Goal: Information Seeking & Learning: Learn about a topic

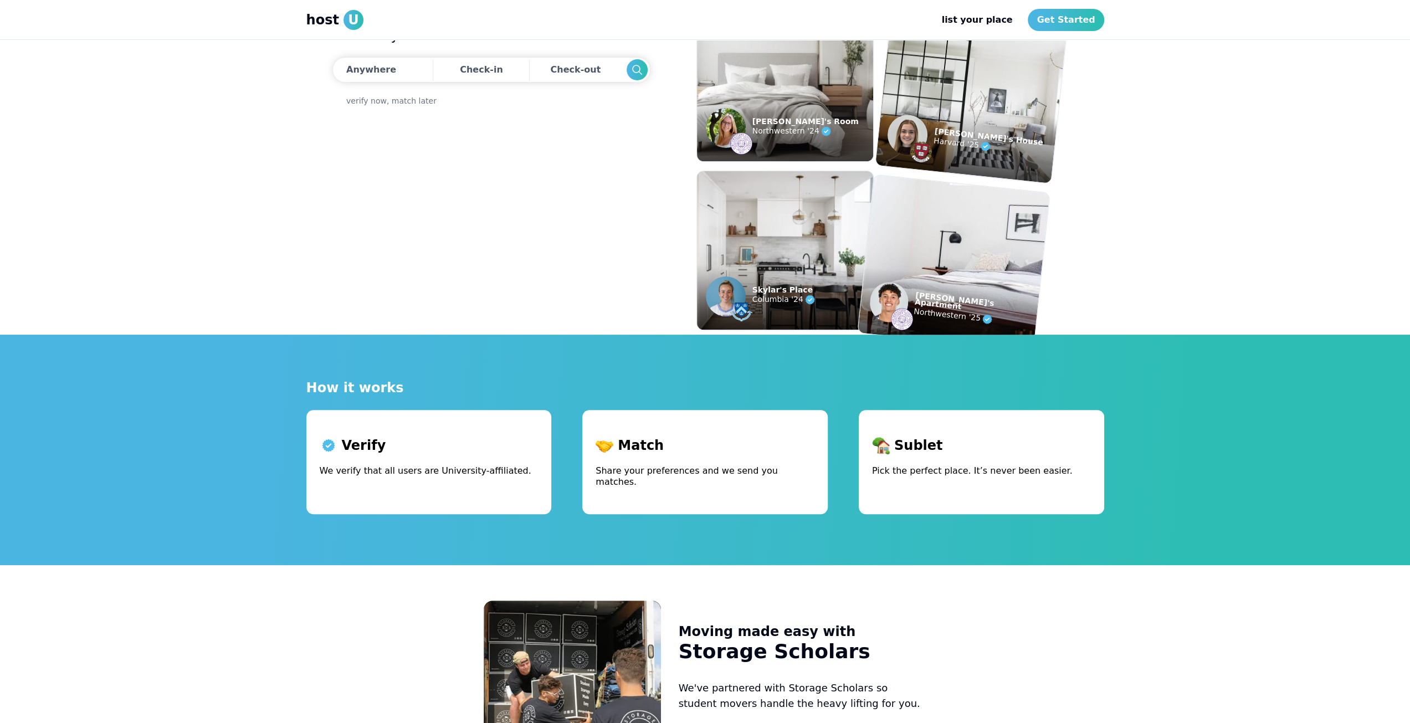
scroll to position [222, 0]
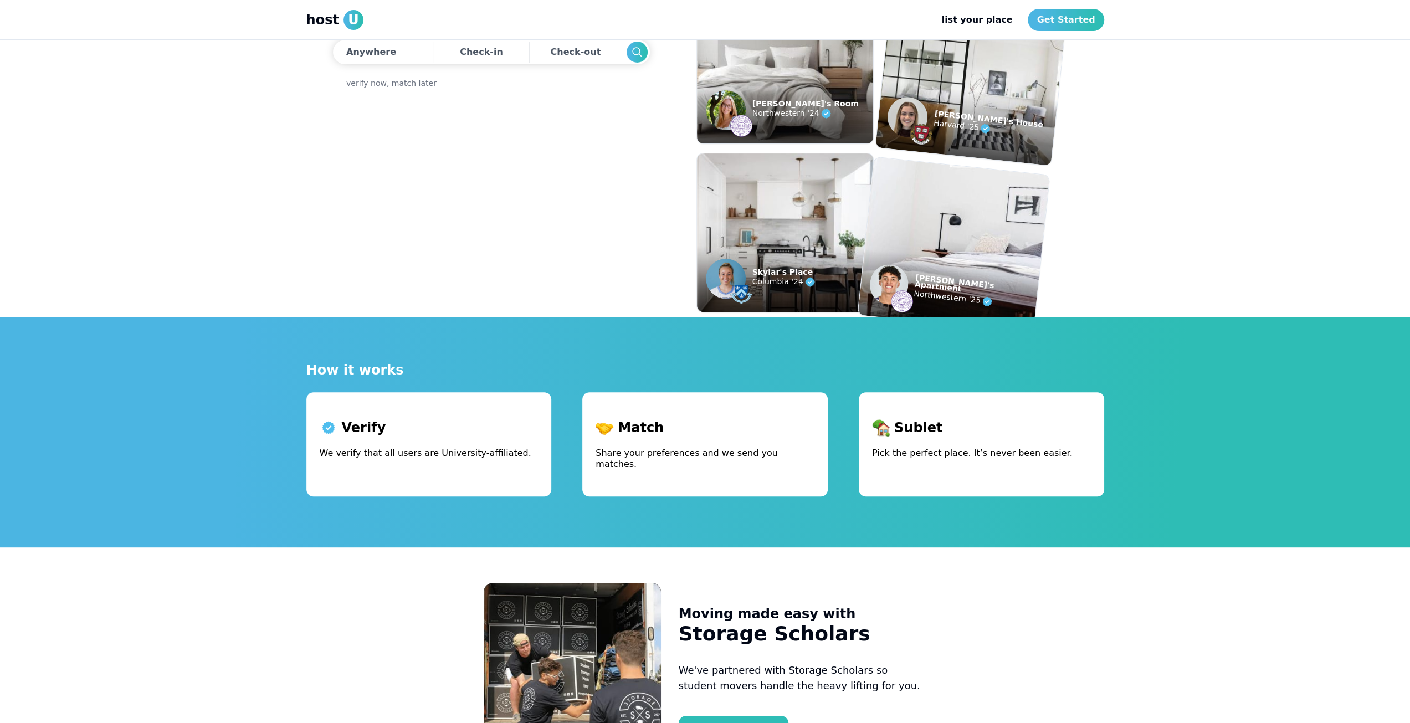
click at [418, 457] on p "We verify that all users are University-affiliated." at bounding box center [429, 453] width 219 height 11
click at [417, 457] on p "We verify that all users are University-affiliated." at bounding box center [429, 453] width 219 height 11
click at [408, 455] on p "We verify that all users are University-affiliated." at bounding box center [429, 453] width 219 height 11
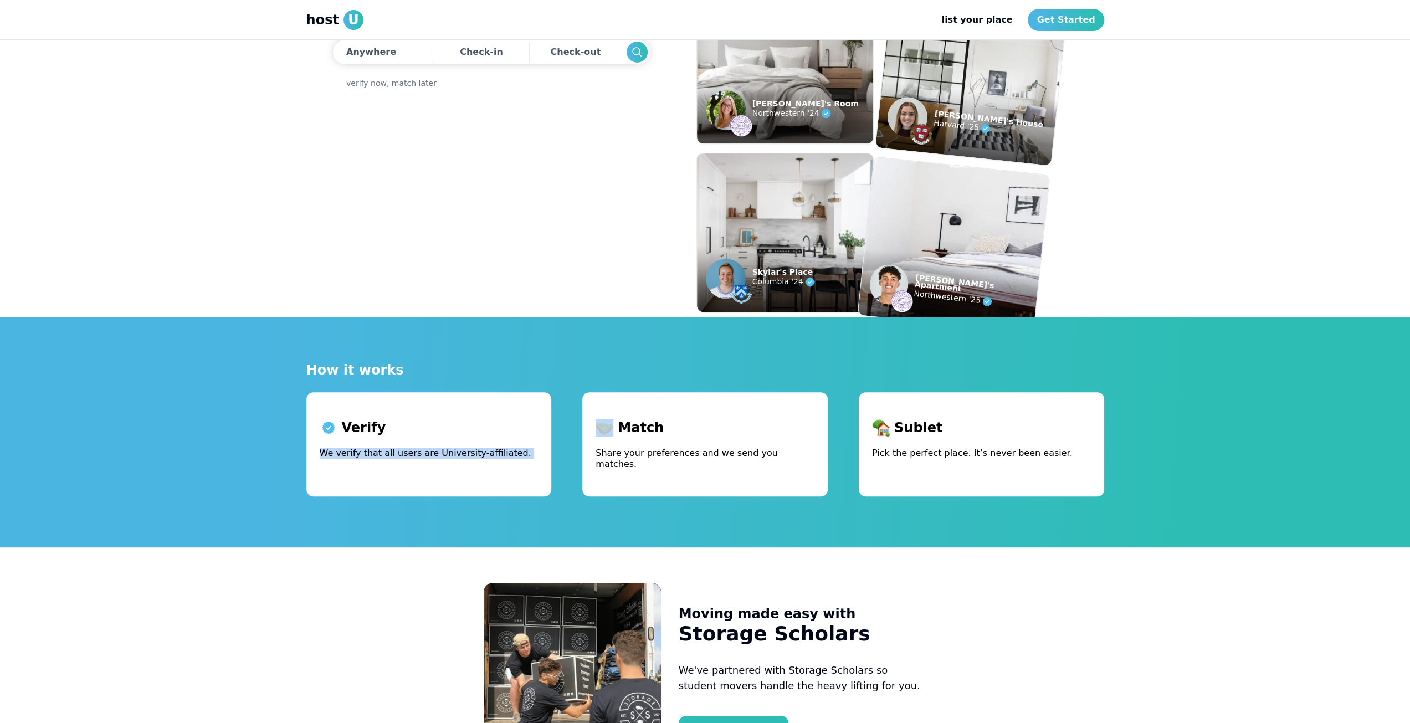
click at [408, 455] on p "We verify that all users are University-affiliated." at bounding box center [429, 453] width 219 height 11
click at [403, 457] on p "We verify that all users are University-affiliated." at bounding box center [429, 453] width 219 height 11
click at [393, 453] on p "We verify that all users are University-affiliated." at bounding box center [429, 453] width 219 height 11
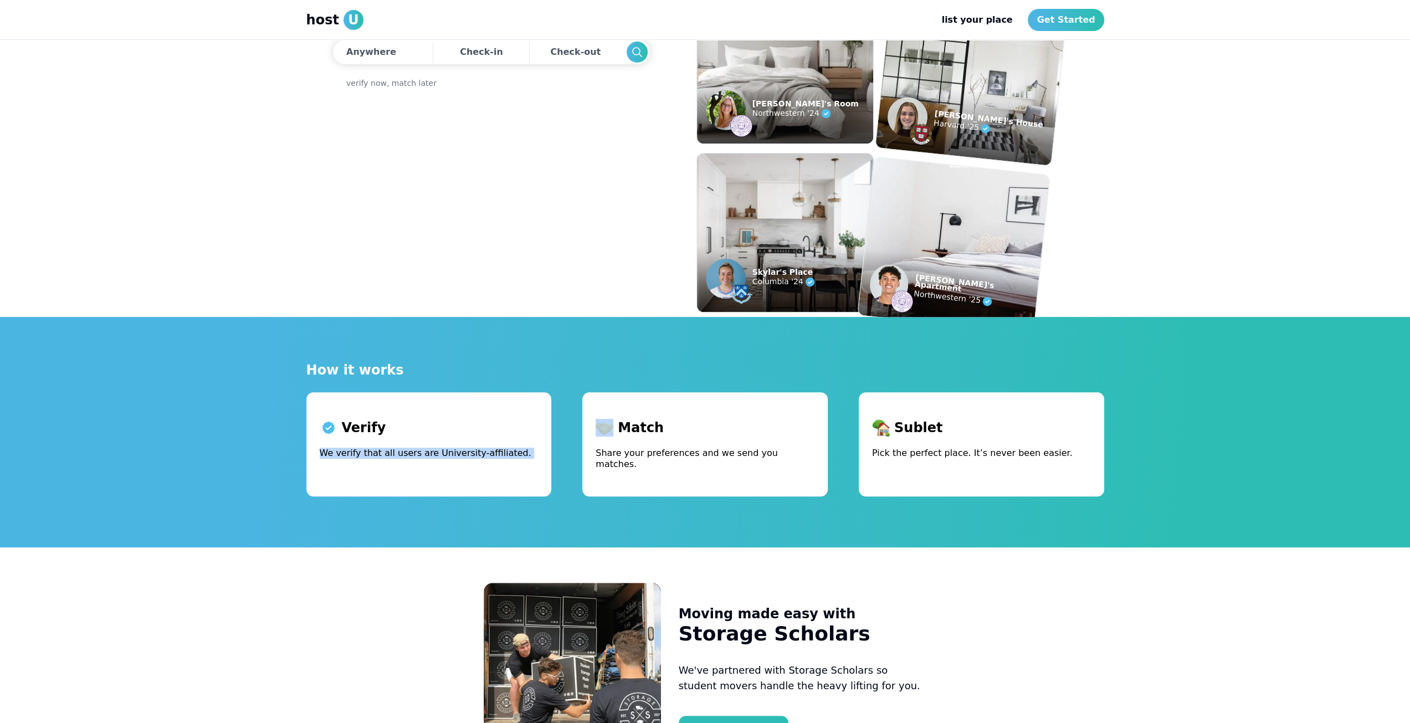
click at [393, 453] on p "We verify that all users are University-affiliated." at bounding box center [429, 453] width 219 height 11
click at [391, 453] on p "We verify that all users are University-affiliated." at bounding box center [429, 453] width 219 height 11
click at [926, 456] on p "Pick the perfect place. It’s never been easier." at bounding box center [981, 453] width 219 height 11
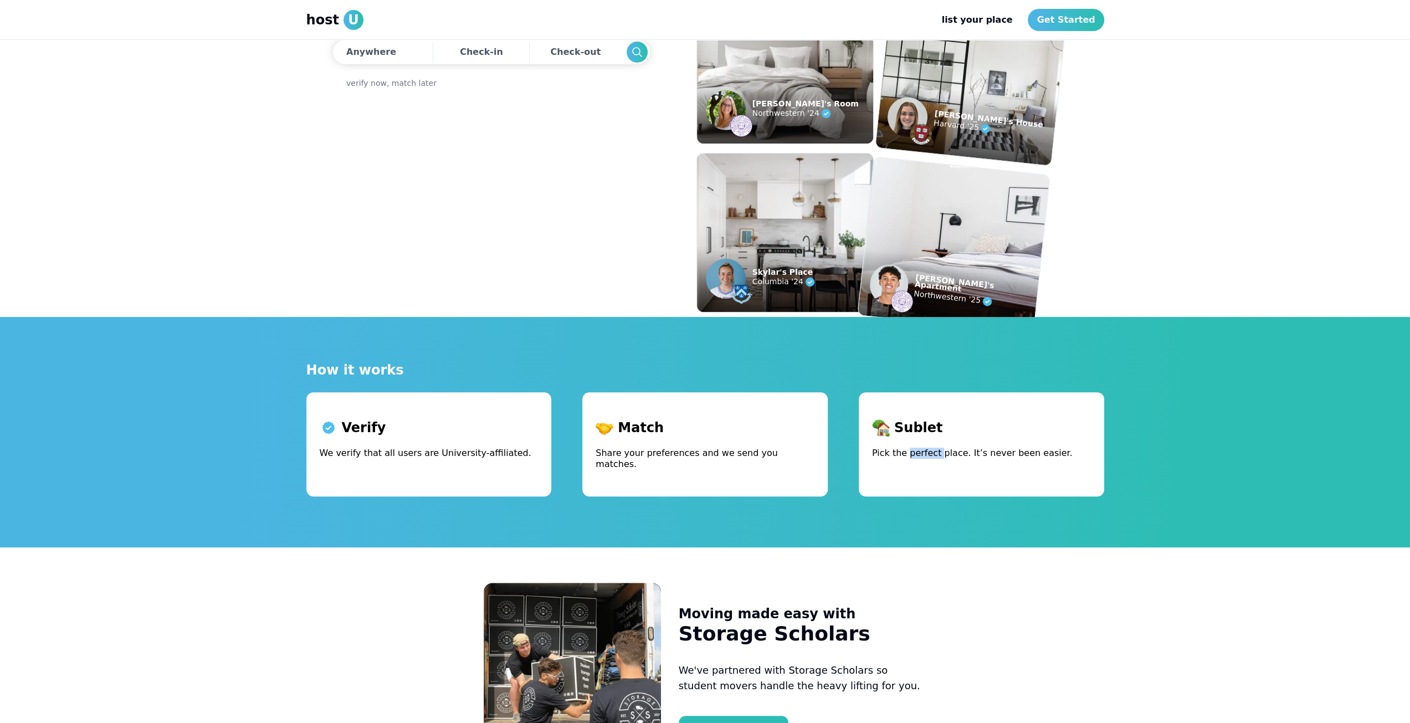
click at [926, 456] on p "Pick the perfect place. It’s never been easier." at bounding box center [981, 453] width 219 height 11
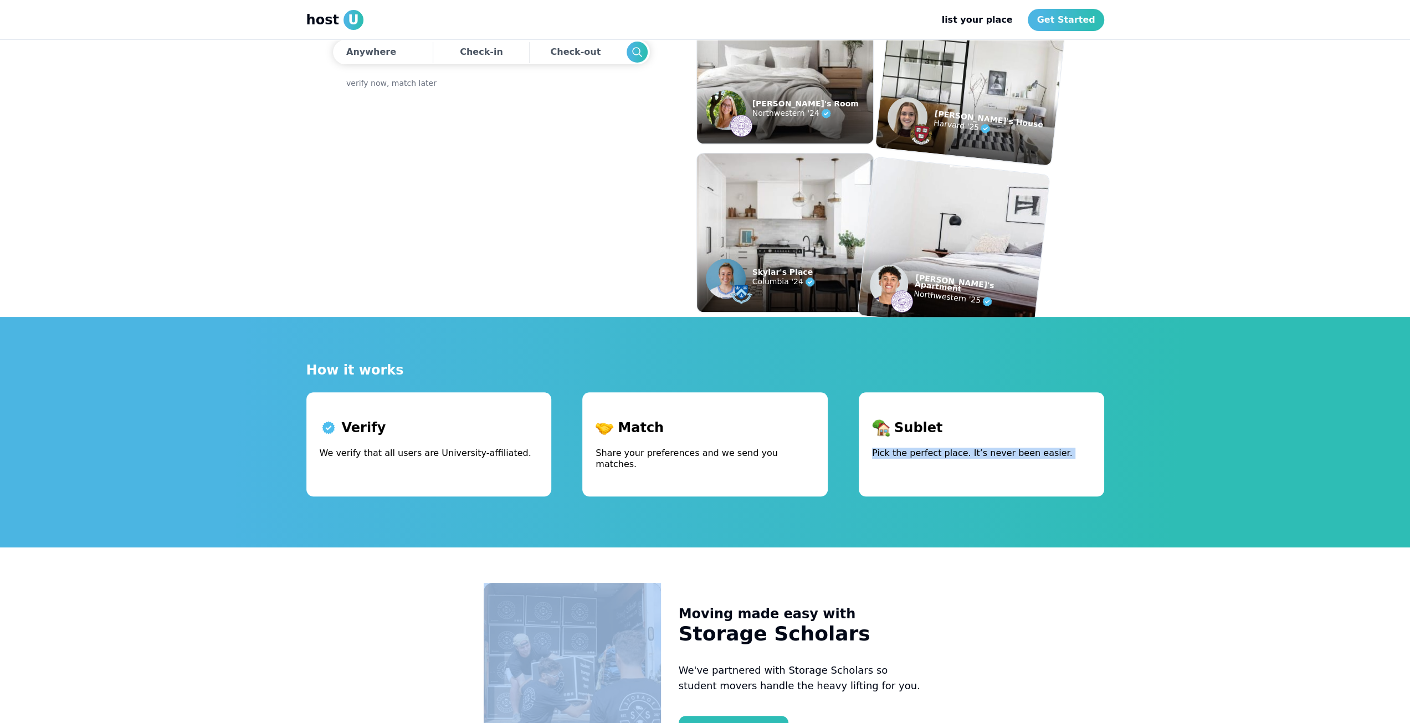
click at [926, 456] on p "Pick the perfect place. It’s never been easier." at bounding box center [981, 453] width 219 height 11
click at [917, 454] on p "Pick the perfect place. It’s never been easier." at bounding box center [981, 453] width 219 height 11
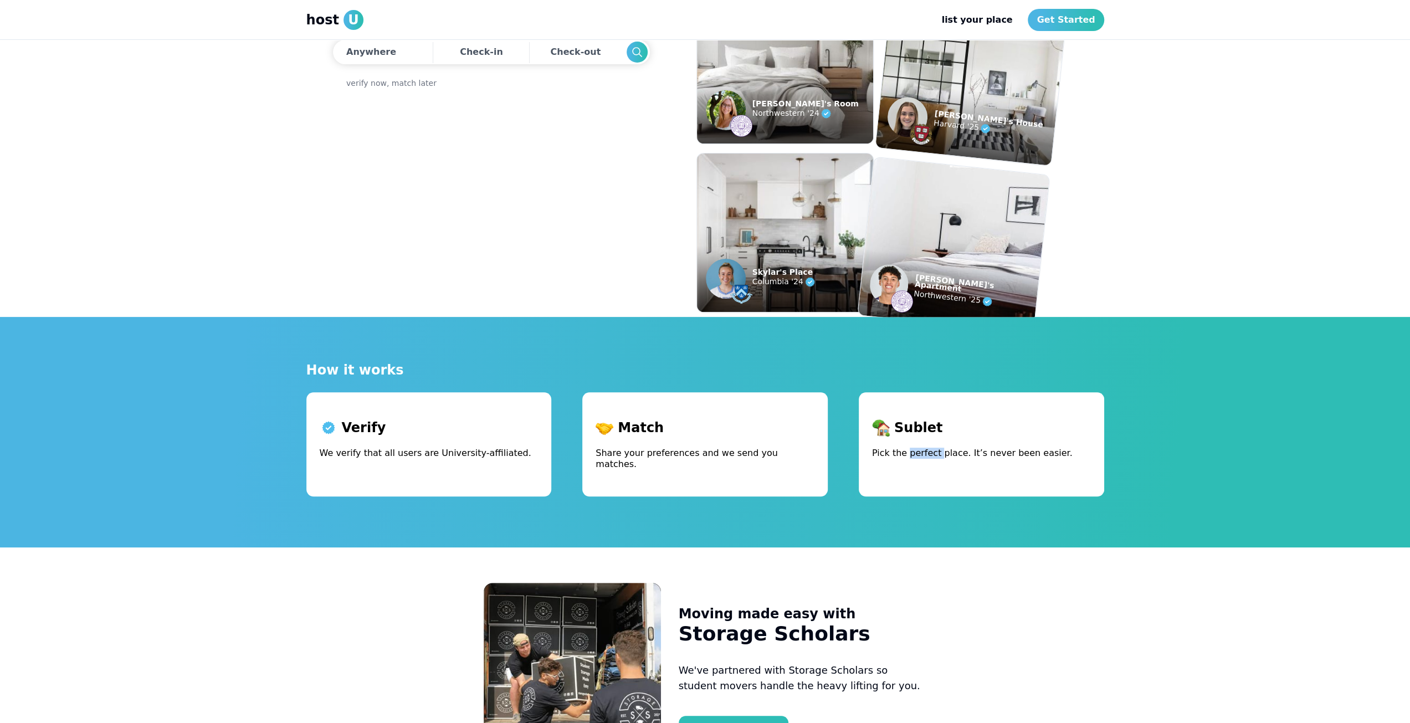
click at [917, 454] on p "Pick the perfect place. It’s never been easier." at bounding box center [981, 453] width 219 height 11
click at [916, 426] on p "Sublet" at bounding box center [981, 428] width 219 height 18
click at [722, 449] on p "Share your preferences and we send you matches." at bounding box center [704, 459] width 219 height 22
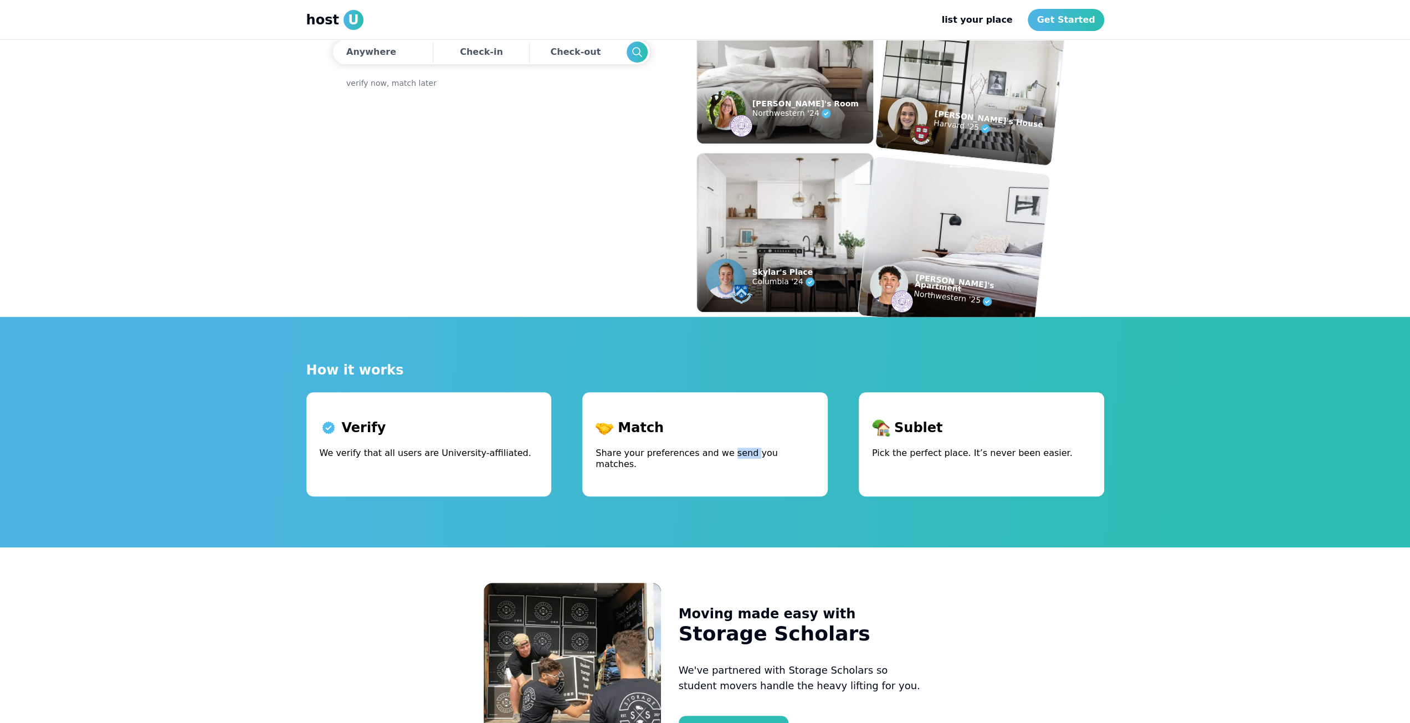
click at [722, 449] on p "Share your preferences and we send you matches." at bounding box center [704, 459] width 219 height 22
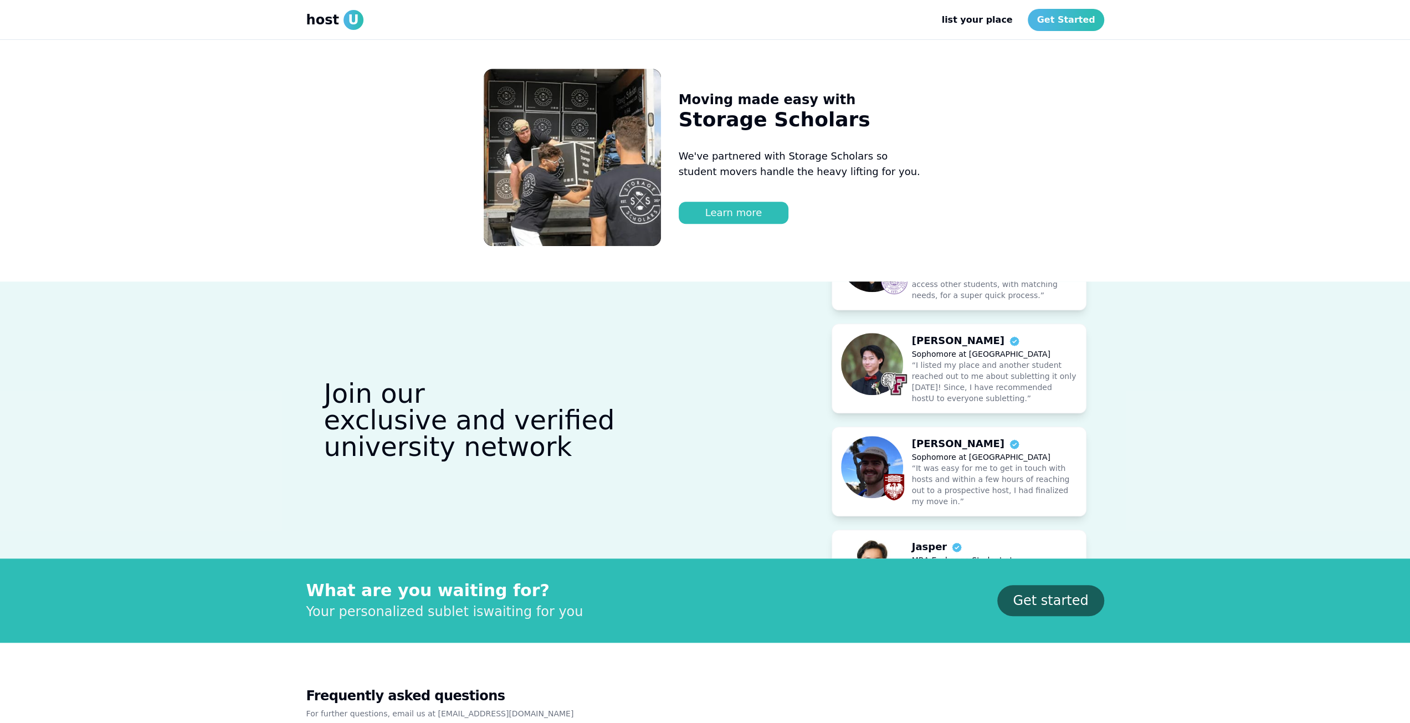
scroll to position [720, 0]
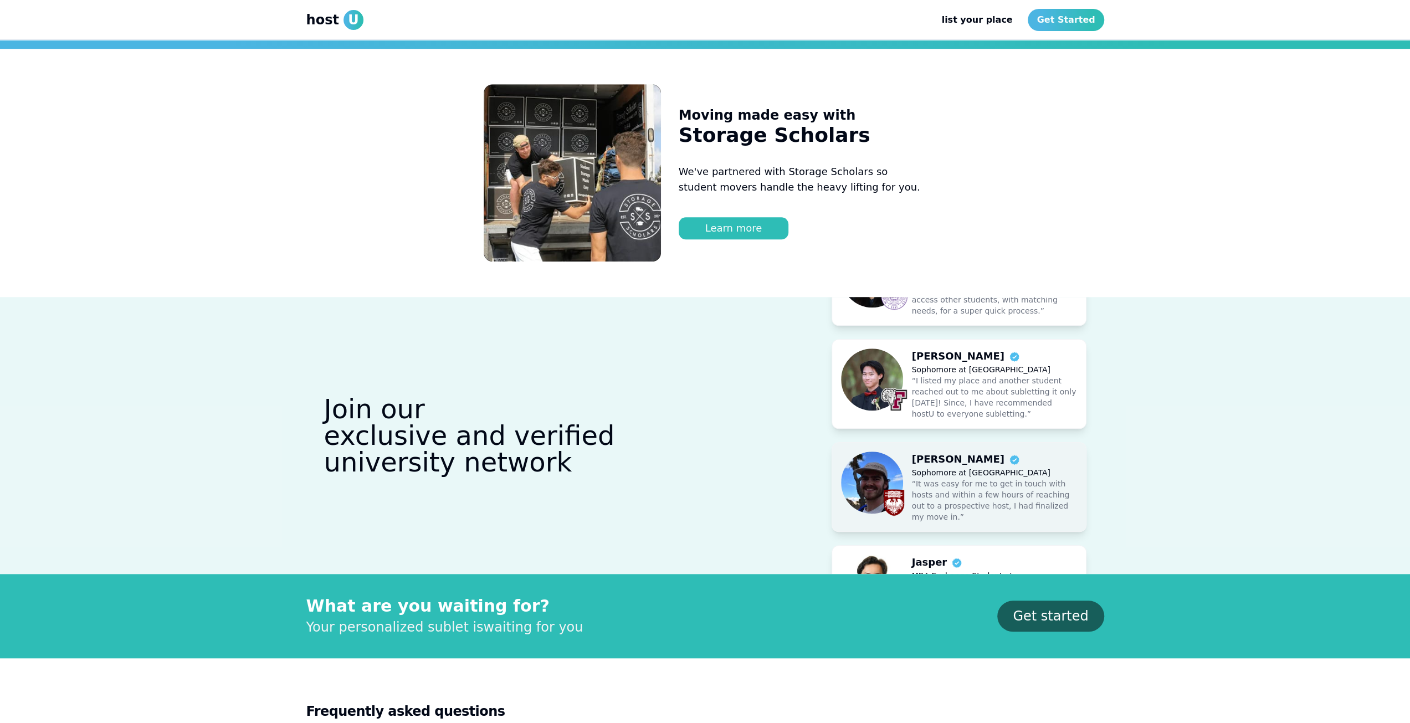
drag, startPoint x: 1013, startPoint y: 361, endPoint x: 1017, endPoint y: 463, distance: 102.6
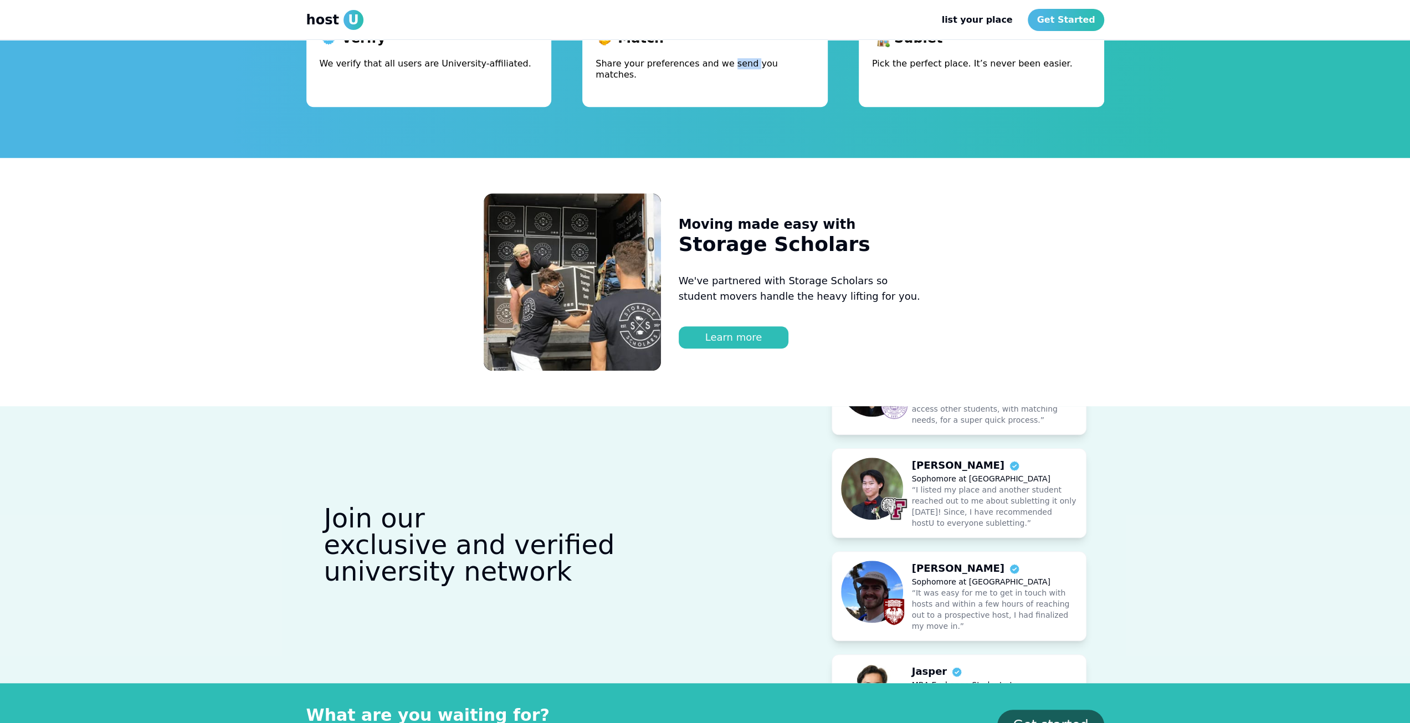
scroll to position [609, 0]
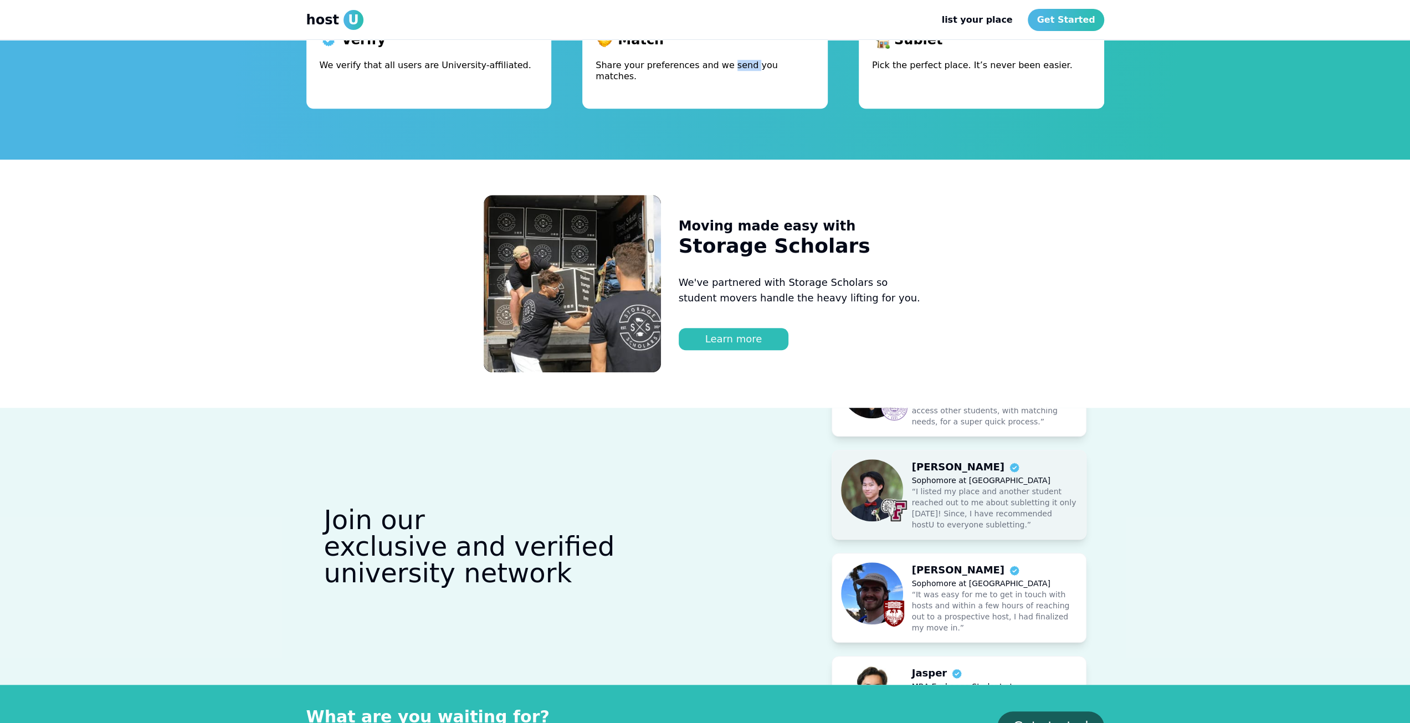
drag, startPoint x: 1060, startPoint y: 443, endPoint x: 1056, endPoint y: 497, distance: 55.0
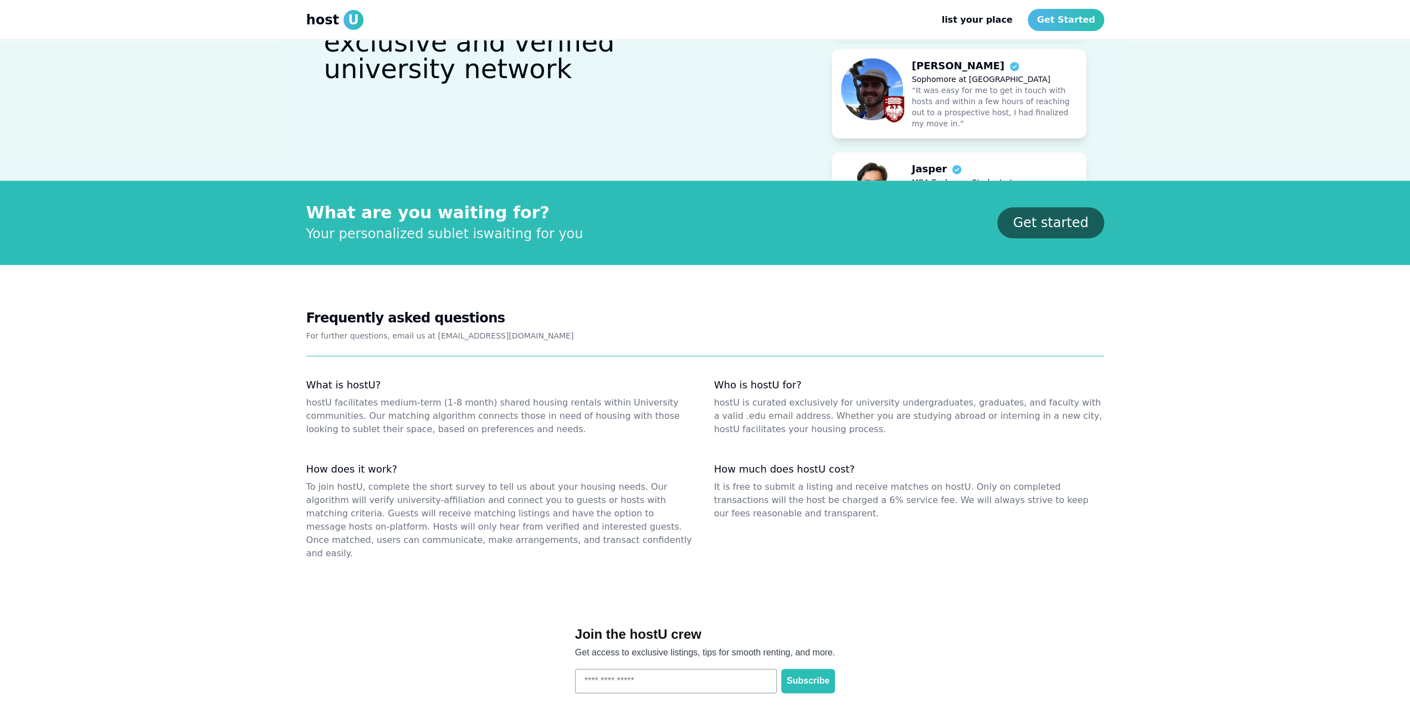
scroll to position [942, 0]
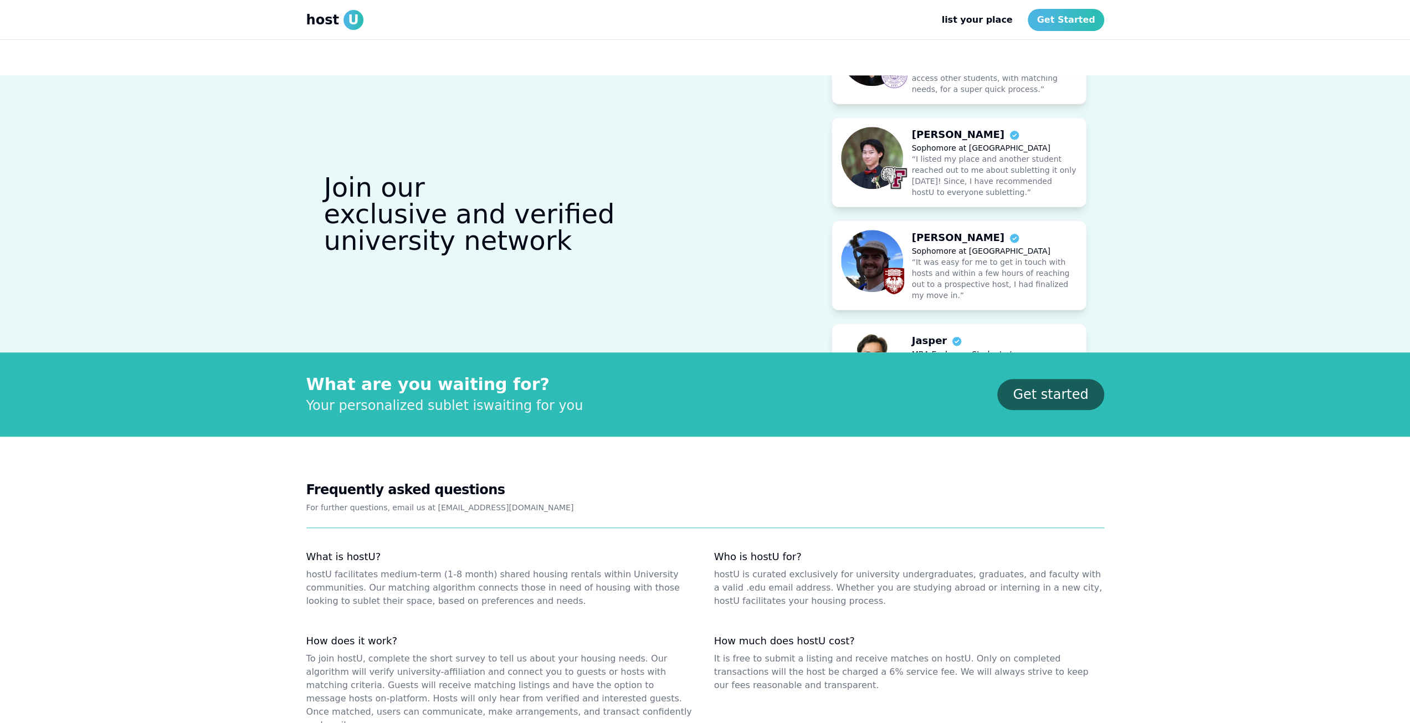
click at [478, 207] on p "Join our exclusive and verified university network" at bounding box center [469, 214] width 326 height 80
click at [476, 229] on p "Join our exclusive and verified university network" at bounding box center [469, 214] width 326 height 80
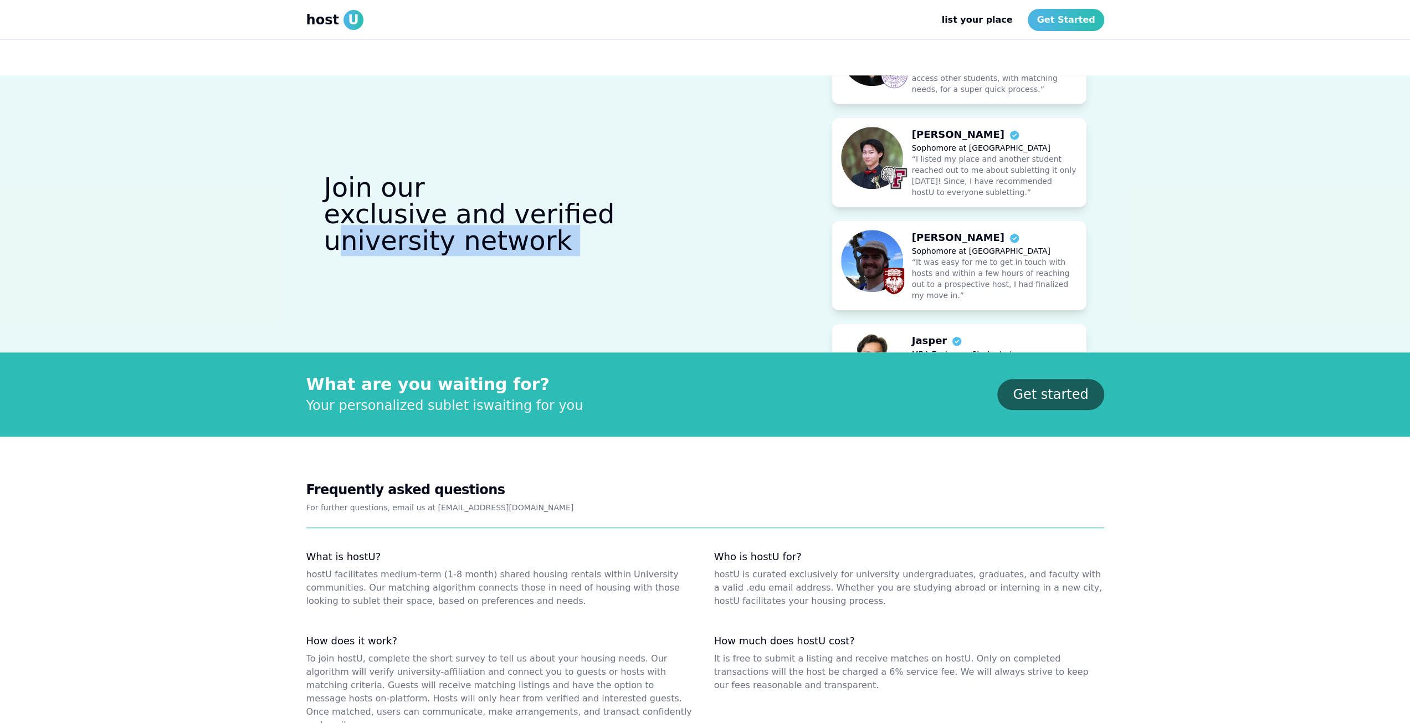
click at [476, 229] on p "Join our exclusive and verified university network" at bounding box center [469, 214] width 326 height 80
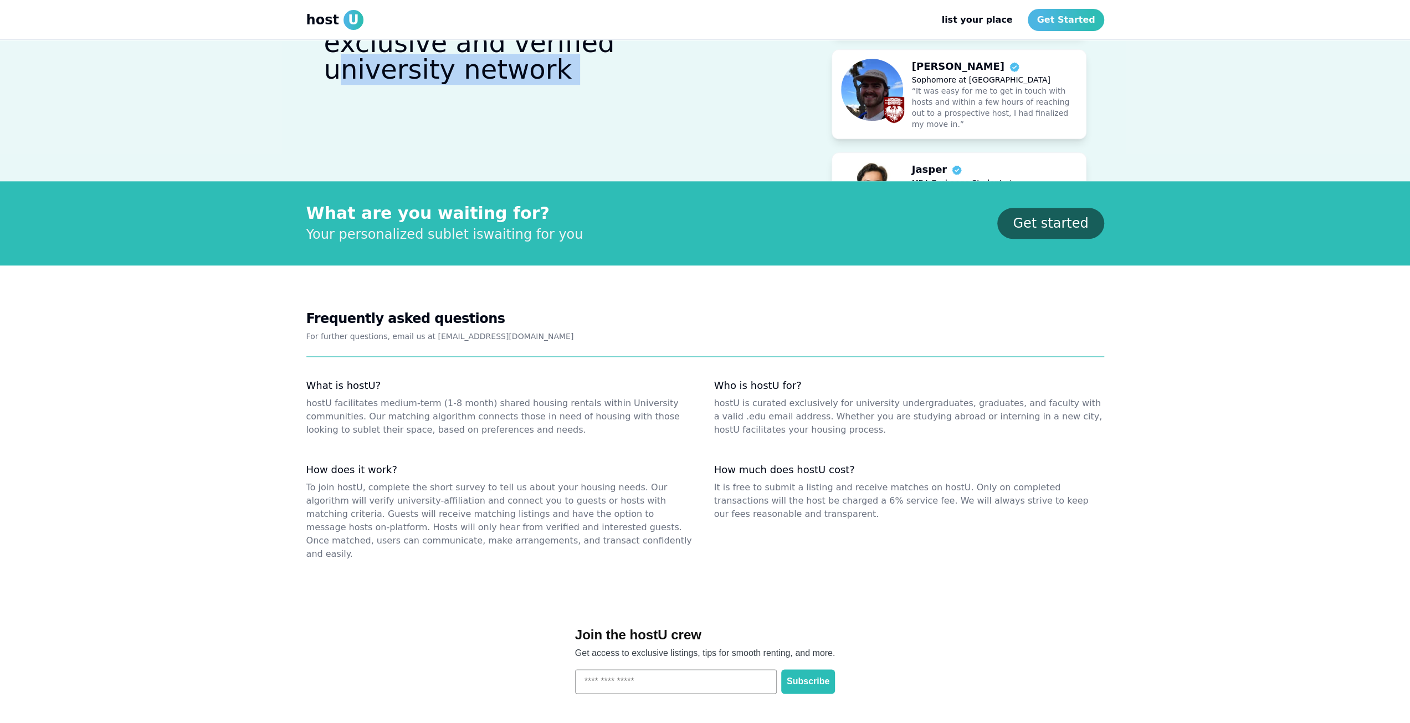
scroll to position [1221, 0]
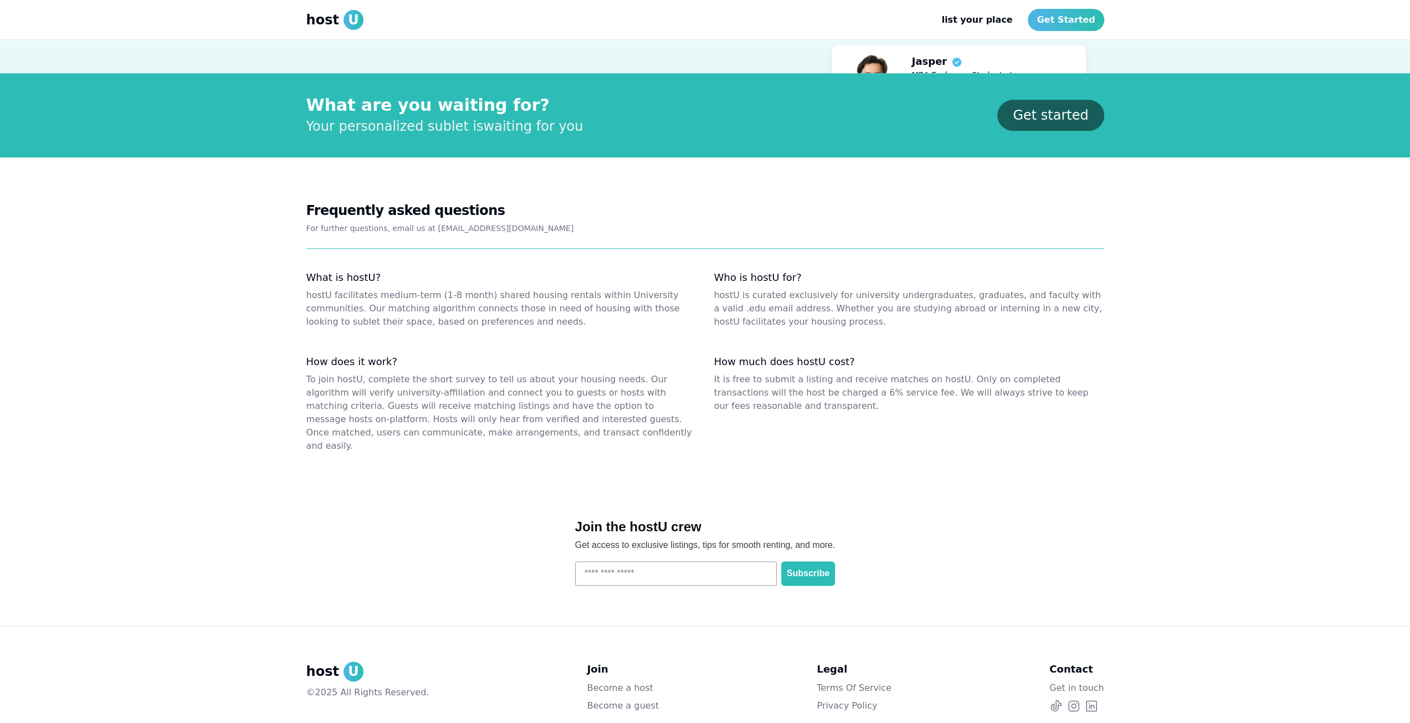
click at [742, 373] on dd "It is free to submit a listing and receive matches on hostU. Only on completed …" at bounding box center [909, 393] width 390 height 40
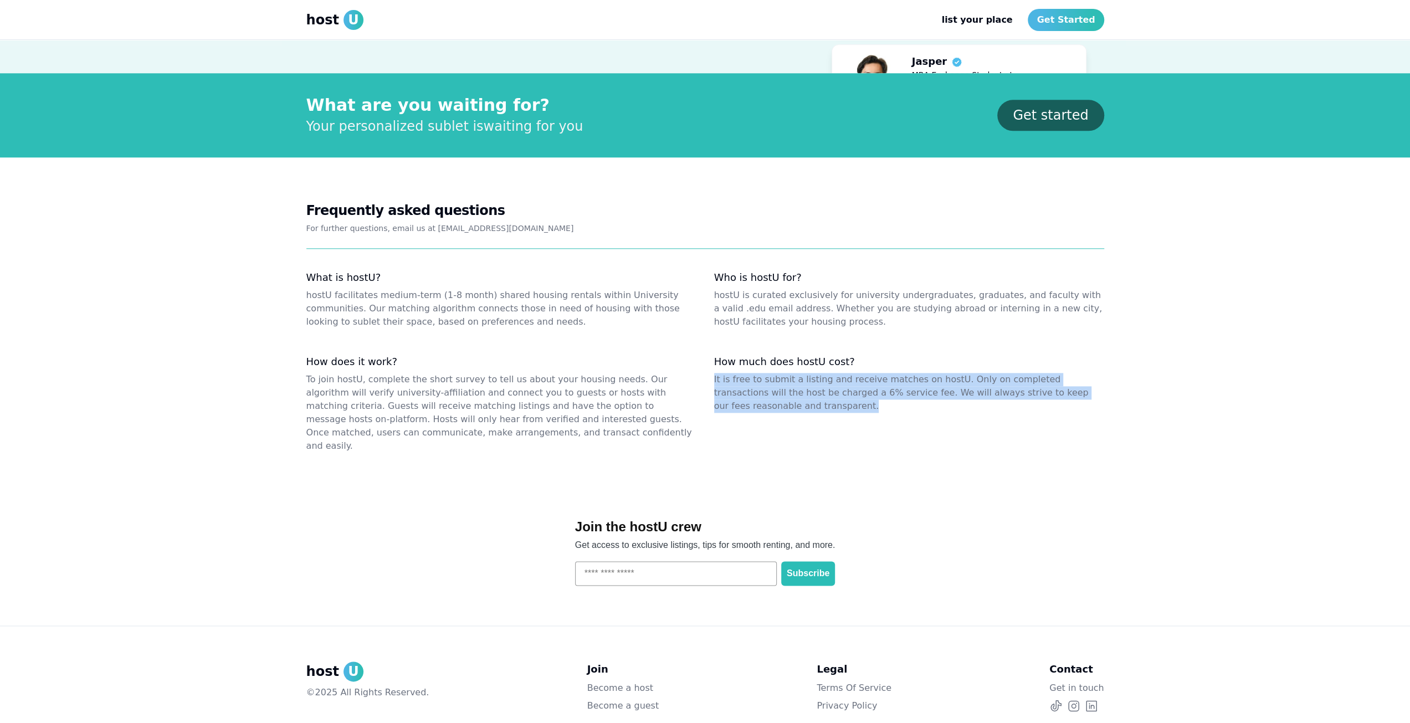
click at [742, 373] on dd "It is free to submit a listing and receive matches on hostU. Only on completed …" at bounding box center [909, 393] width 390 height 40
click at [730, 373] on dd "It is free to submit a listing and receive matches on hostU. Only on completed …" at bounding box center [909, 393] width 390 height 40
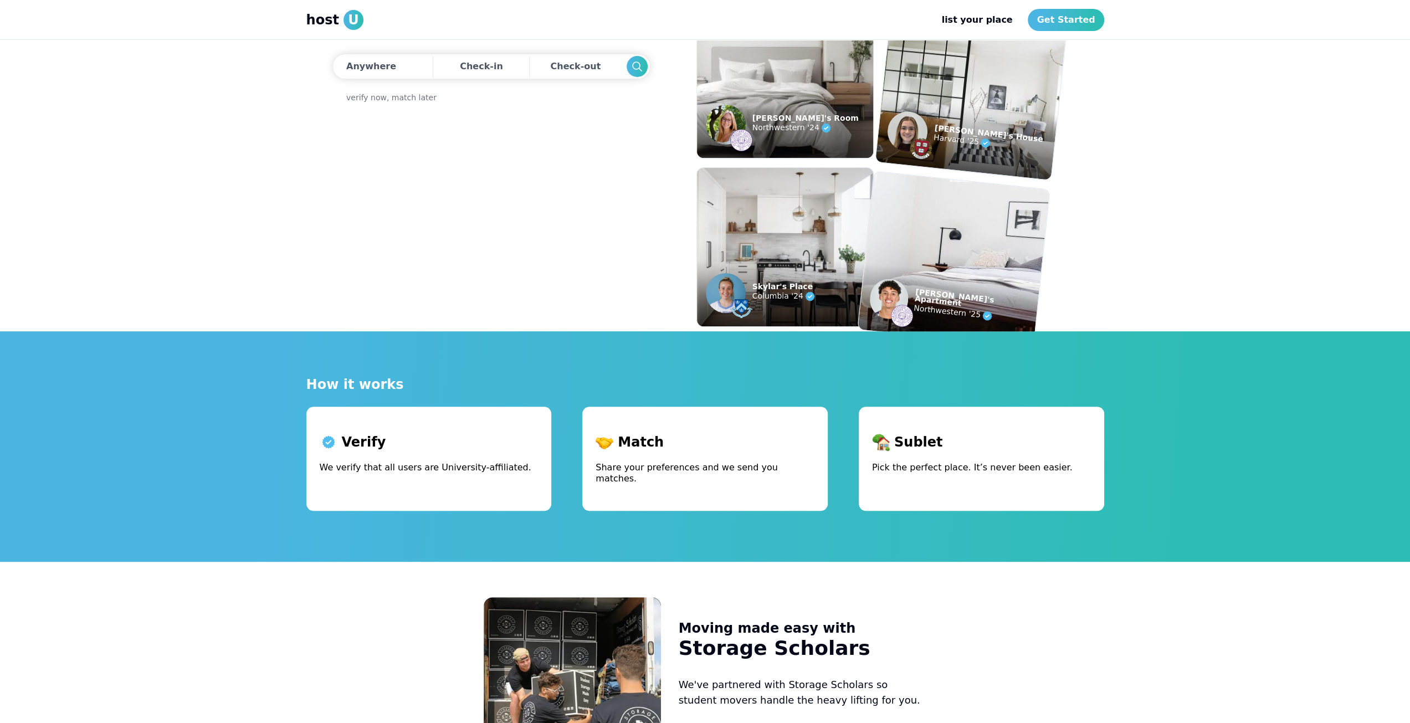
scroll to position [0, 0]
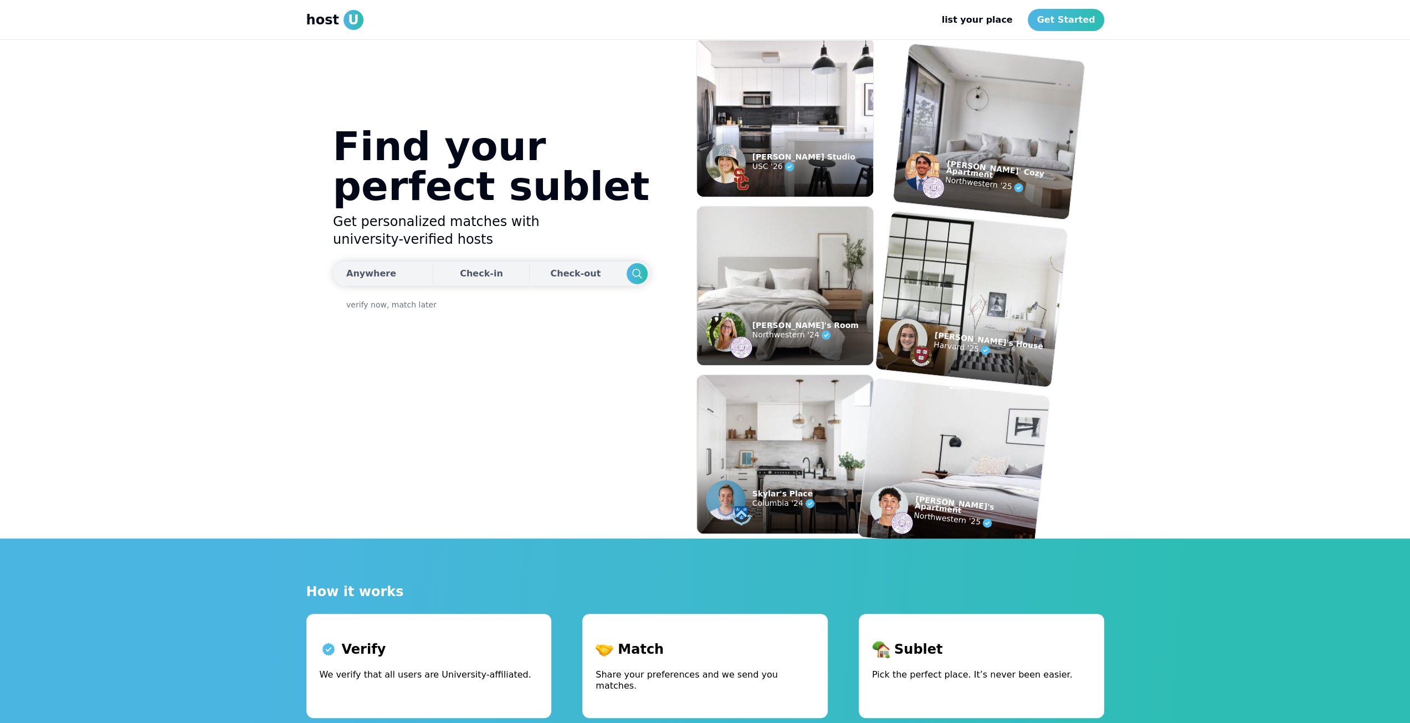
click at [478, 275] on div "Check-in Check-out" at bounding box center [491, 273] width 317 height 24
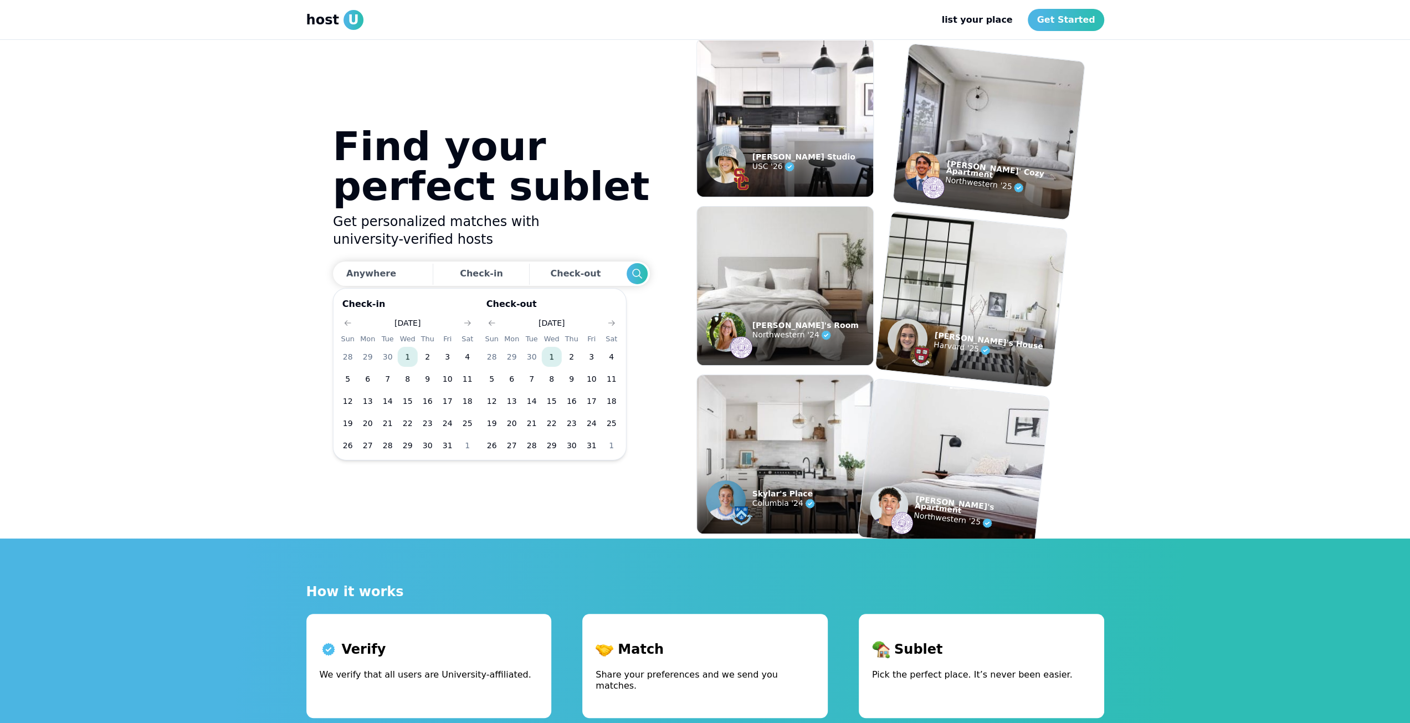
click at [546, 193] on h1 "Find your perfect sublet" at bounding box center [491, 166] width 317 height 80
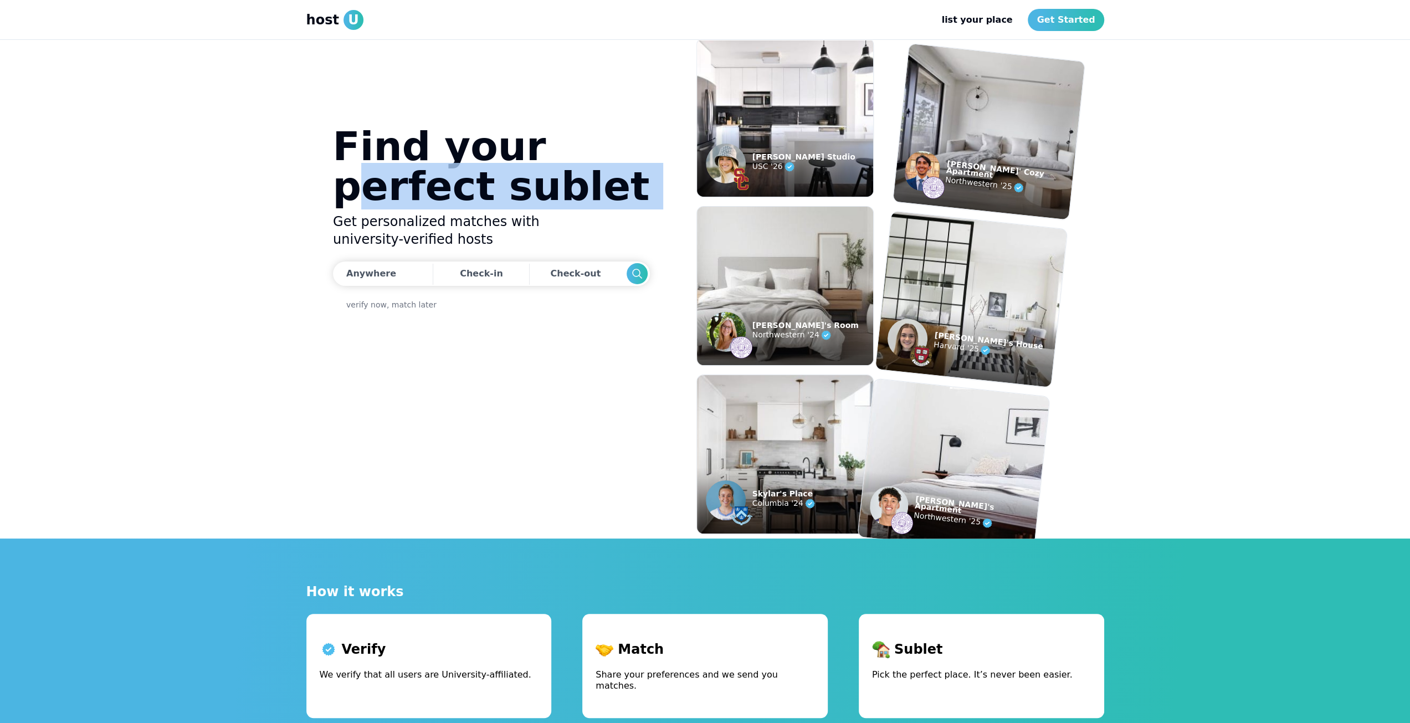
click at [546, 193] on h1 "Find your perfect sublet" at bounding box center [491, 166] width 317 height 80
click at [524, 193] on h1 "Find your perfect sublet" at bounding box center [491, 166] width 317 height 80
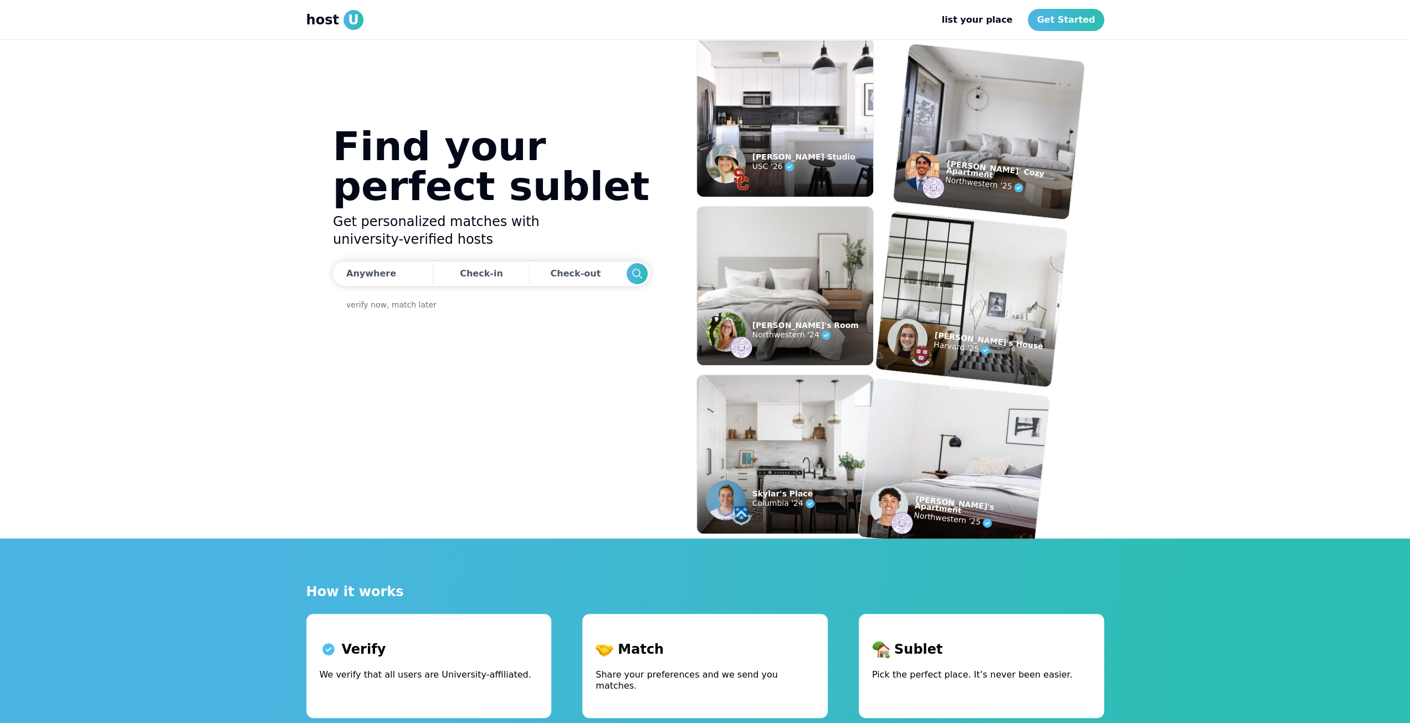
click at [524, 193] on h1 "Find your perfect sublet" at bounding box center [491, 166] width 317 height 80
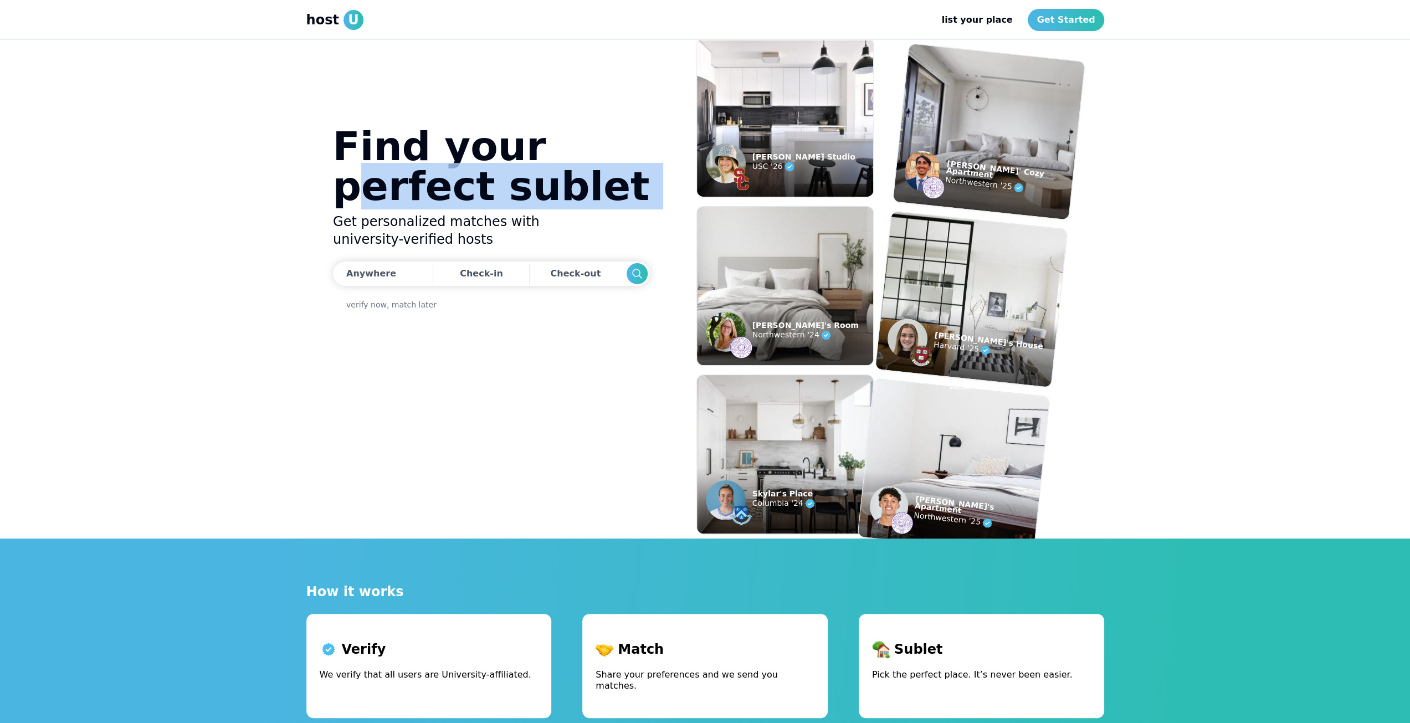
click at [524, 193] on h1 "Find your perfect sublet" at bounding box center [491, 166] width 317 height 80
click at [487, 193] on h1 "Find your perfect sublet" at bounding box center [491, 166] width 317 height 80
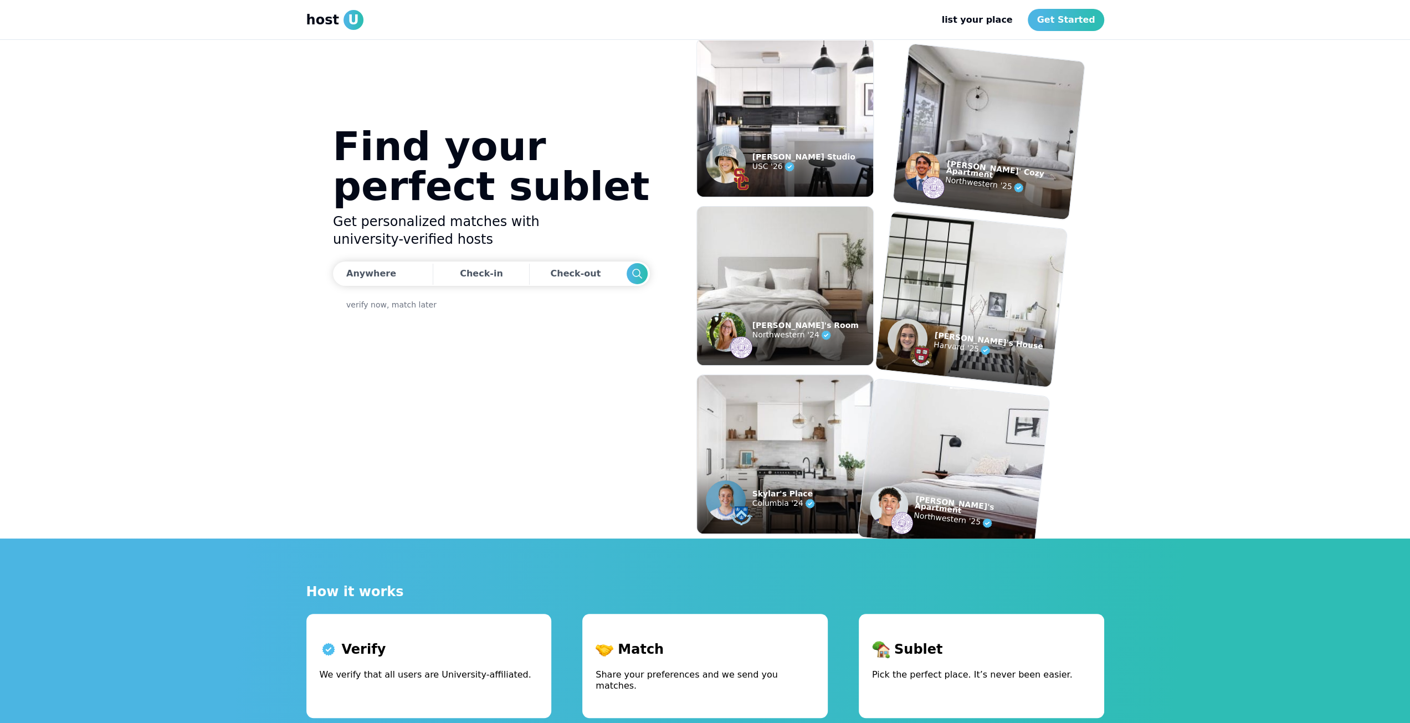
click at [487, 193] on h1 "Find your perfect sublet" at bounding box center [491, 166] width 317 height 80
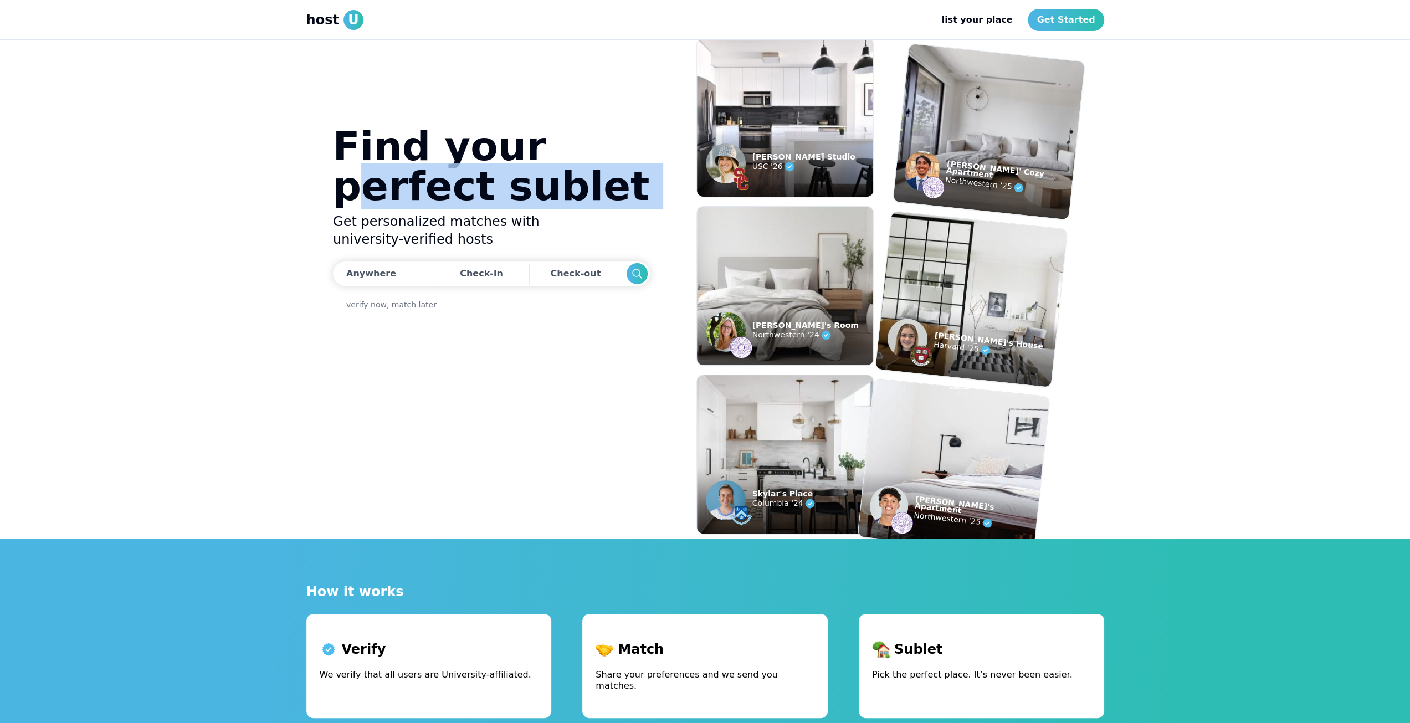
click at [487, 193] on h1 "Find your perfect sublet" at bounding box center [491, 166] width 317 height 80
click at [472, 190] on h1 "Find your perfect sublet" at bounding box center [491, 166] width 317 height 80
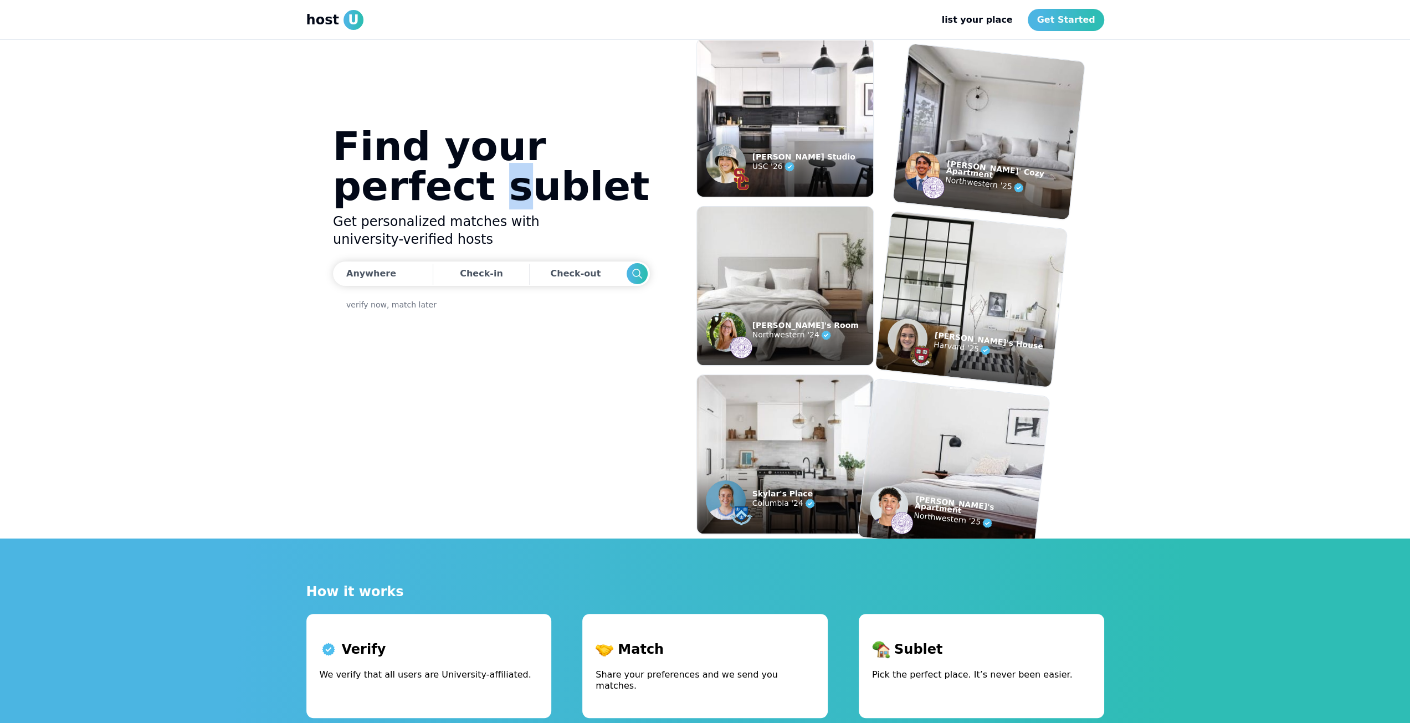
click at [472, 190] on h1 "Find your perfect sublet" at bounding box center [491, 166] width 317 height 80
click at [477, 189] on h1 "Find your perfect sublet" at bounding box center [491, 166] width 317 height 80
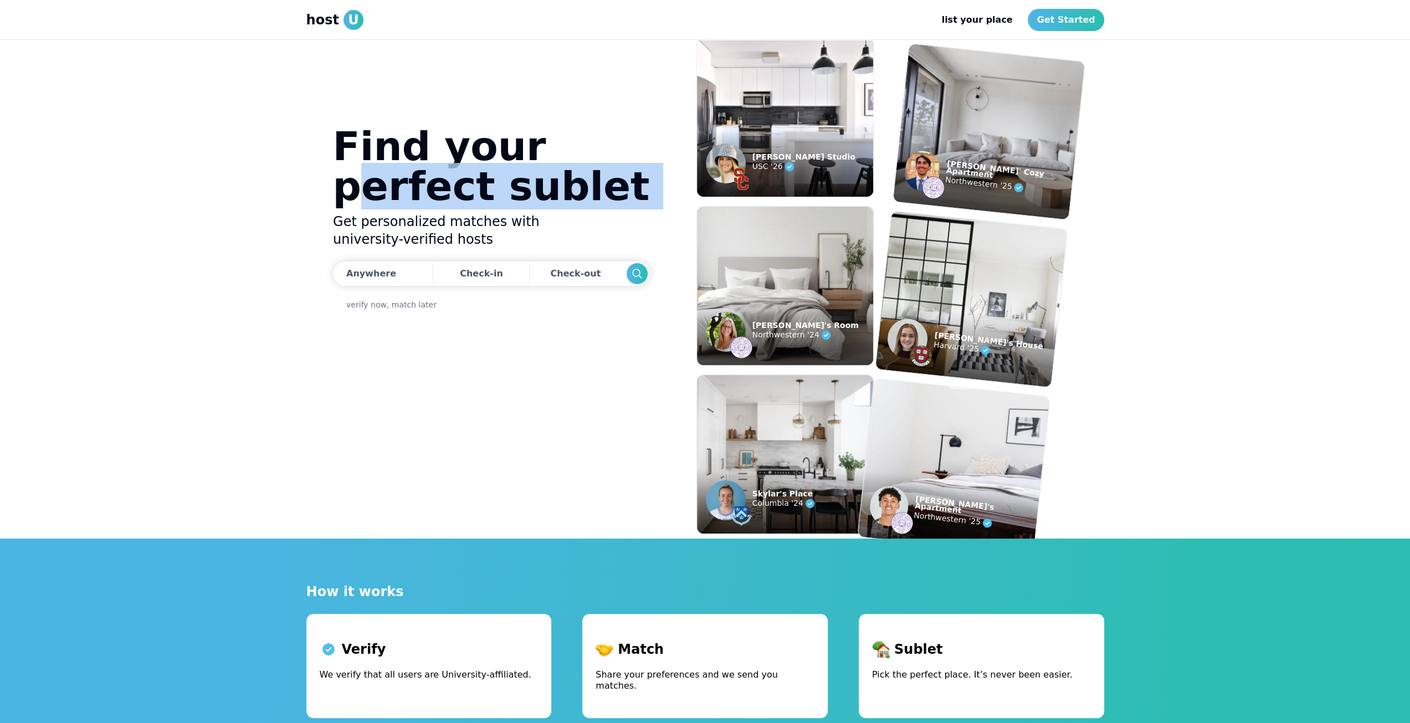
click at [477, 189] on h1 "Find your perfect sublet" at bounding box center [491, 166] width 317 height 80
click at [491, 184] on h1 "Find your perfect sublet" at bounding box center [491, 166] width 317 height 80
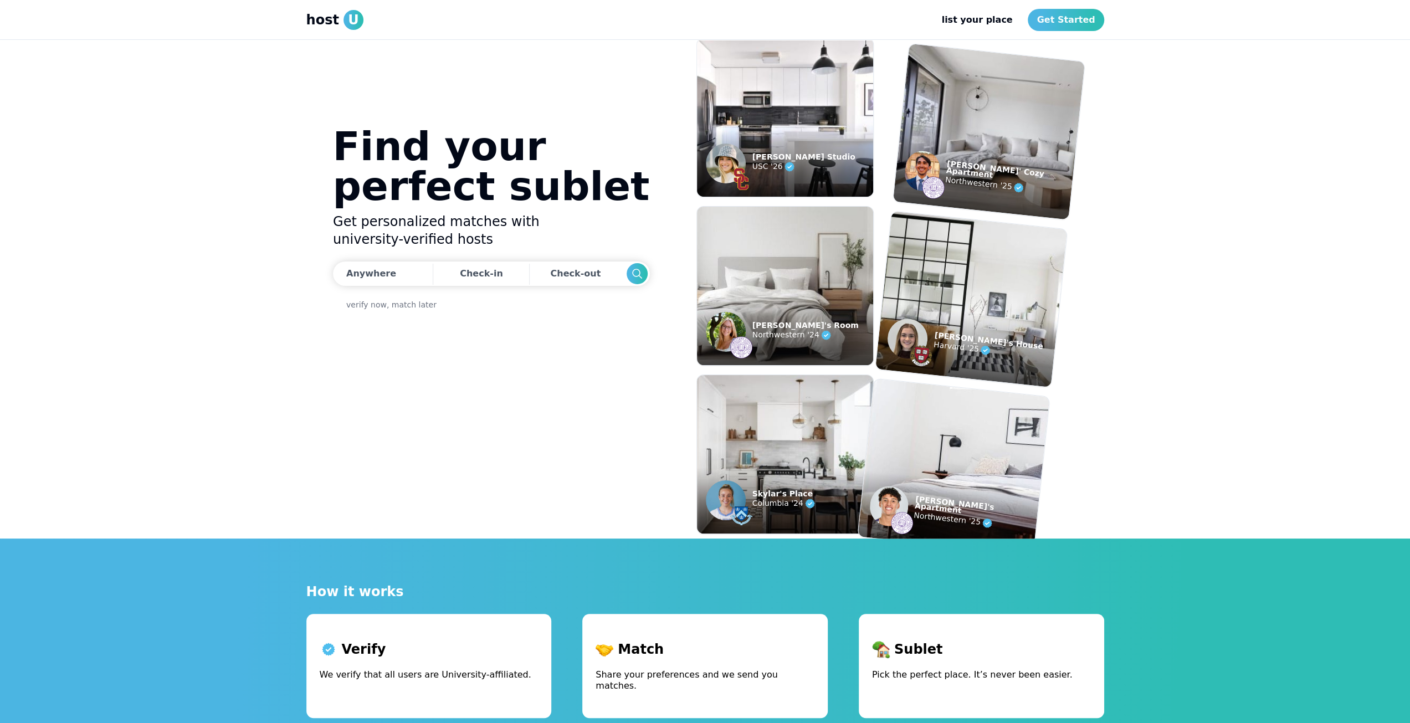
click at [490, 183] on h1 "Find your perfect sublet" at bounding box center [491, 166] width 317 height 80
click at [482, 186] on h1 "Find your perfect sublet" at bounding box center [491, 166] width 317 height 80
click at [481, 186] on h1 "Find your perfect sublet" at bounding box center [491, 166] width 317 height 80
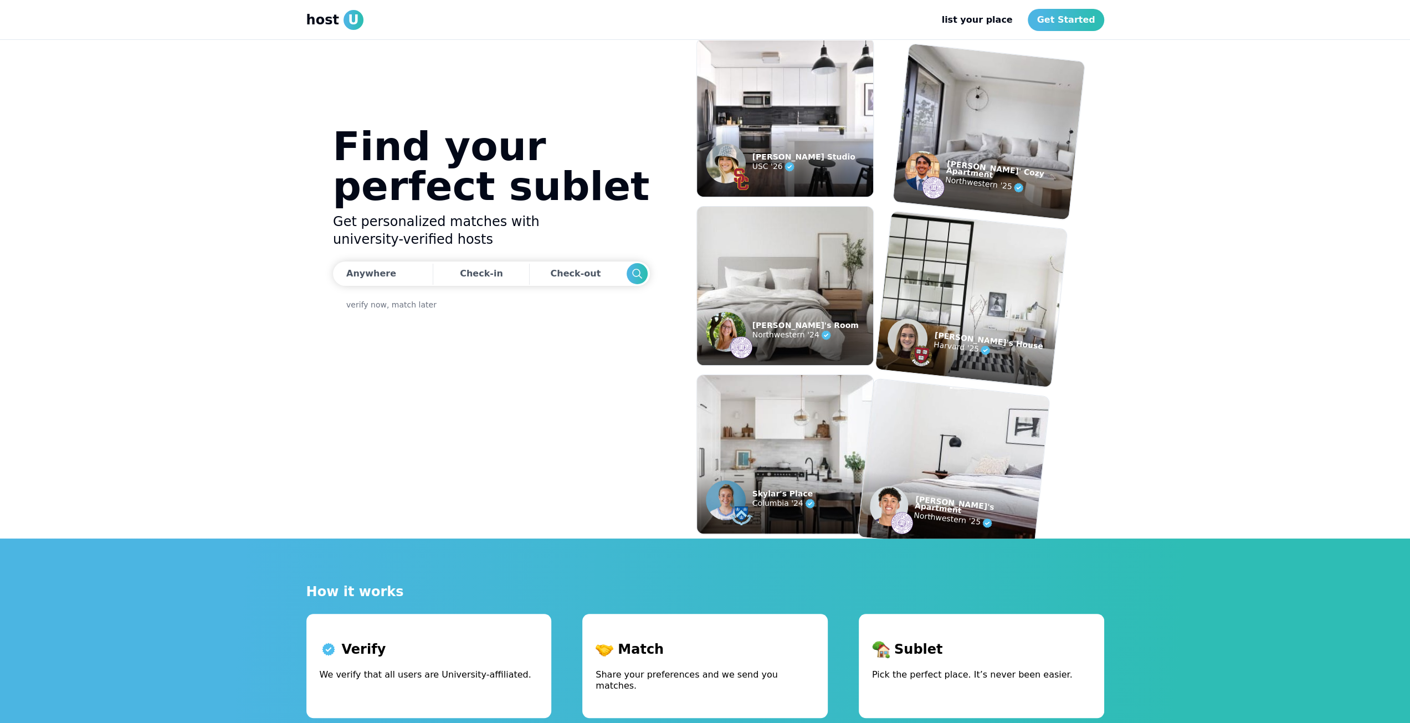
click at [805, 507] on use at bounding box center [809, 503] width 9 height 9
drag, startPoint x: 784, startPoint y: 489, endPoint x: 777, endPoint y: 481, distance: 10.6
click at [783, 490] on p "Skylar's Place" at bounding box center [784, 493] width 64 height 7
drag, startPoint x: 728, startPoint y: 413, endPoint x: 722, endPoint y: 409, distance: 6.5
click at [727, 412] on img at bounding box center [785, 454] width 194 height 174
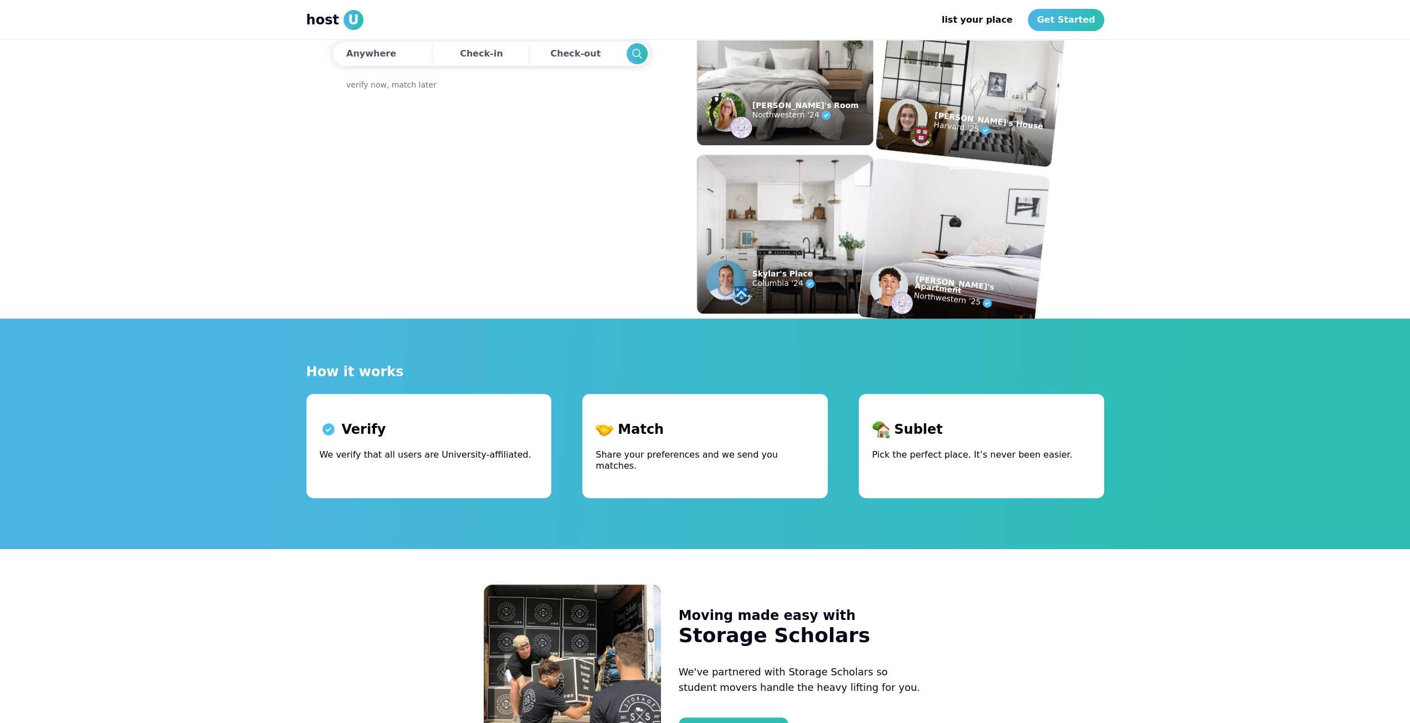
scroll to position [222, 0]
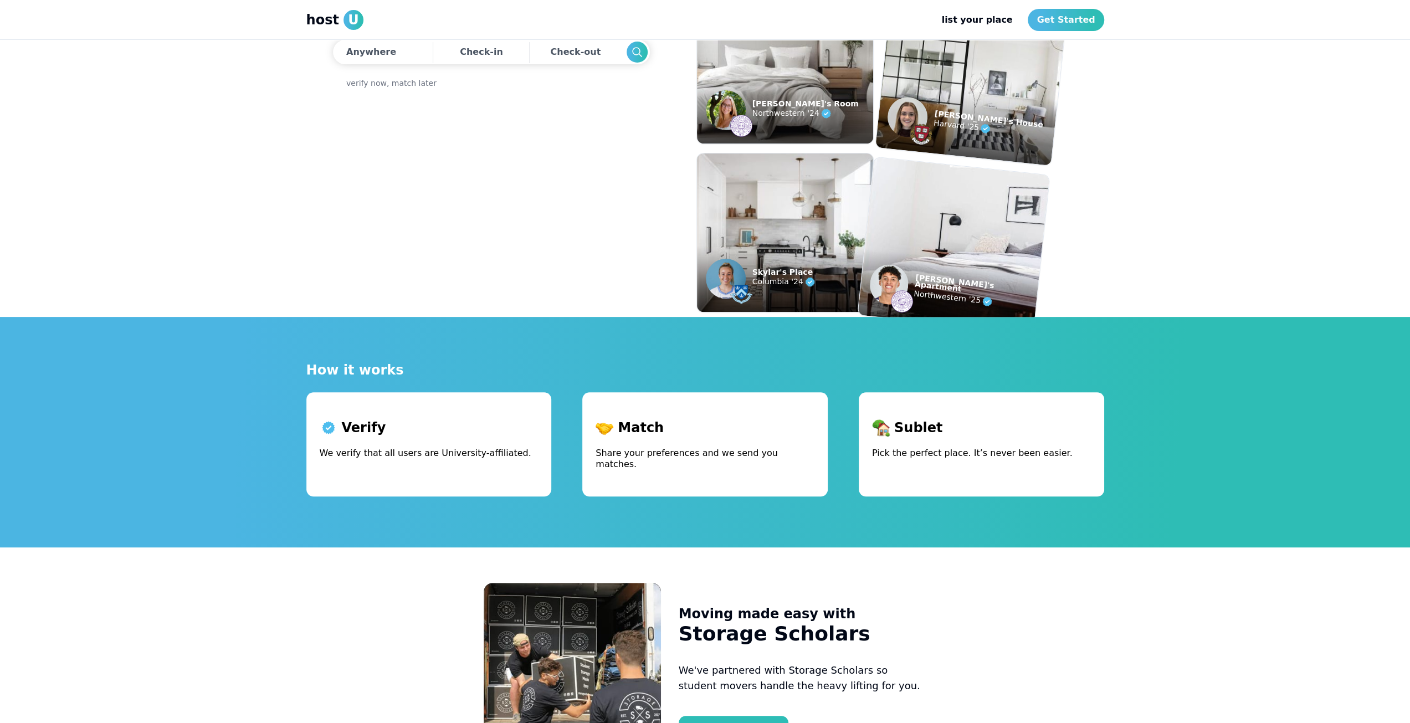
click at [471, 443] on div at bounding box center [429, 442] width 219 height 2
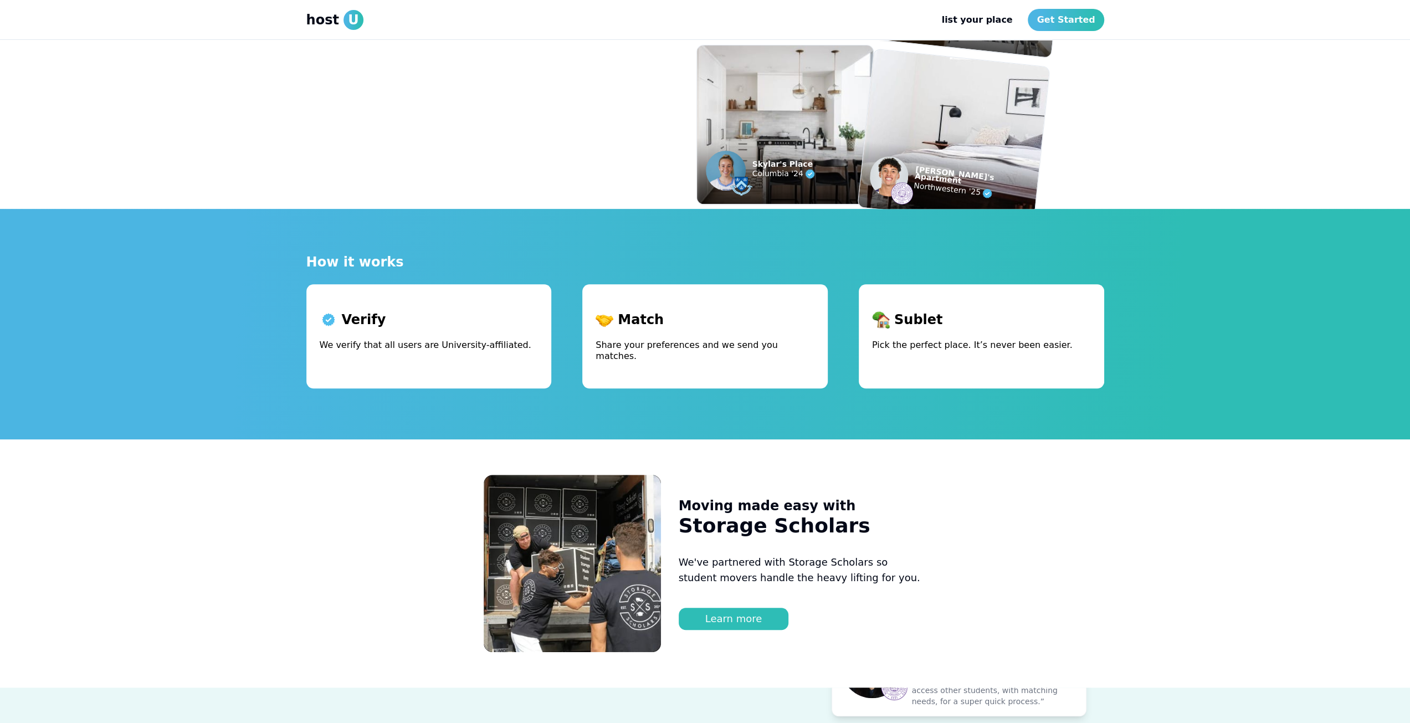
scroll to position [332, 0]
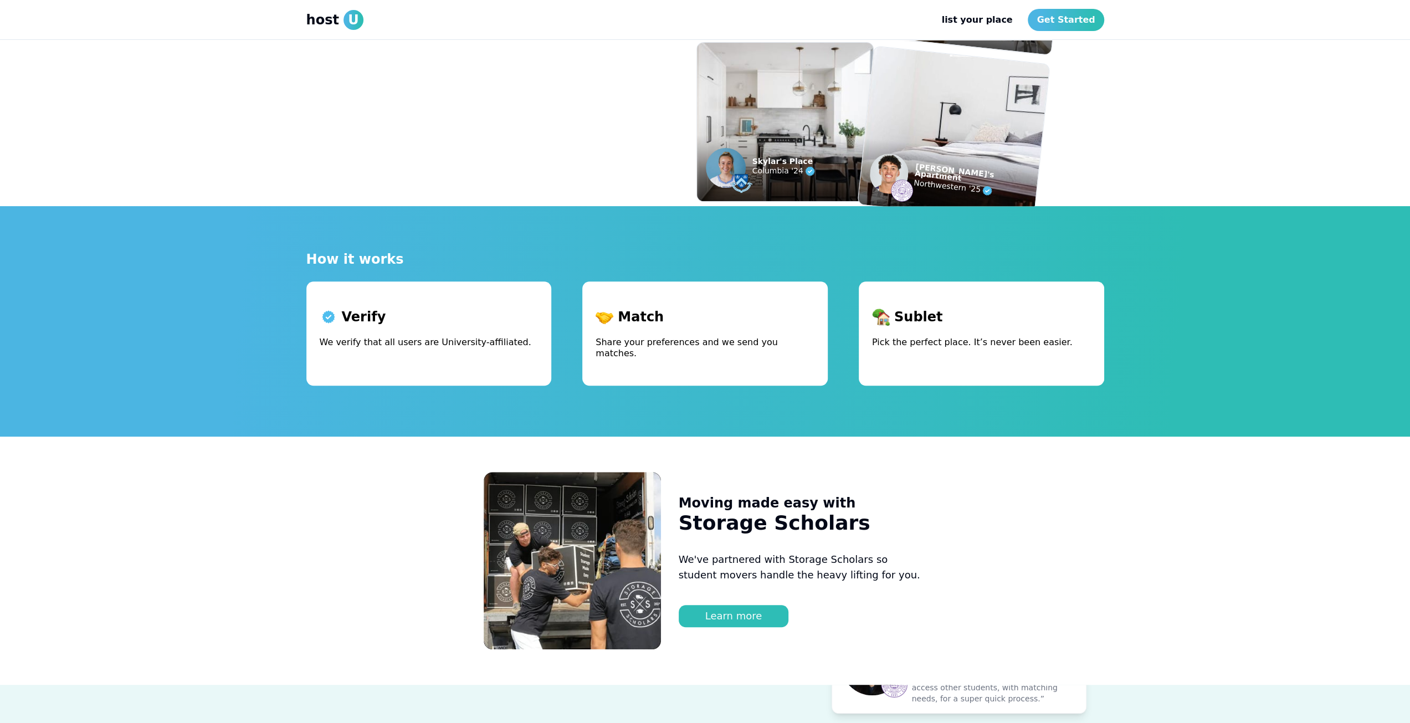
click at [719, 513] on p "Storage Scholars" at bounding box center [775, 523] width 192 height 22
click at [746, 514] on p "Storage Scholars" at bounding box center [775, 523] width 192 height 22
click at [727, 494] on p "Moving made easy with" at bounding box center [767, 503] width 177 height 18
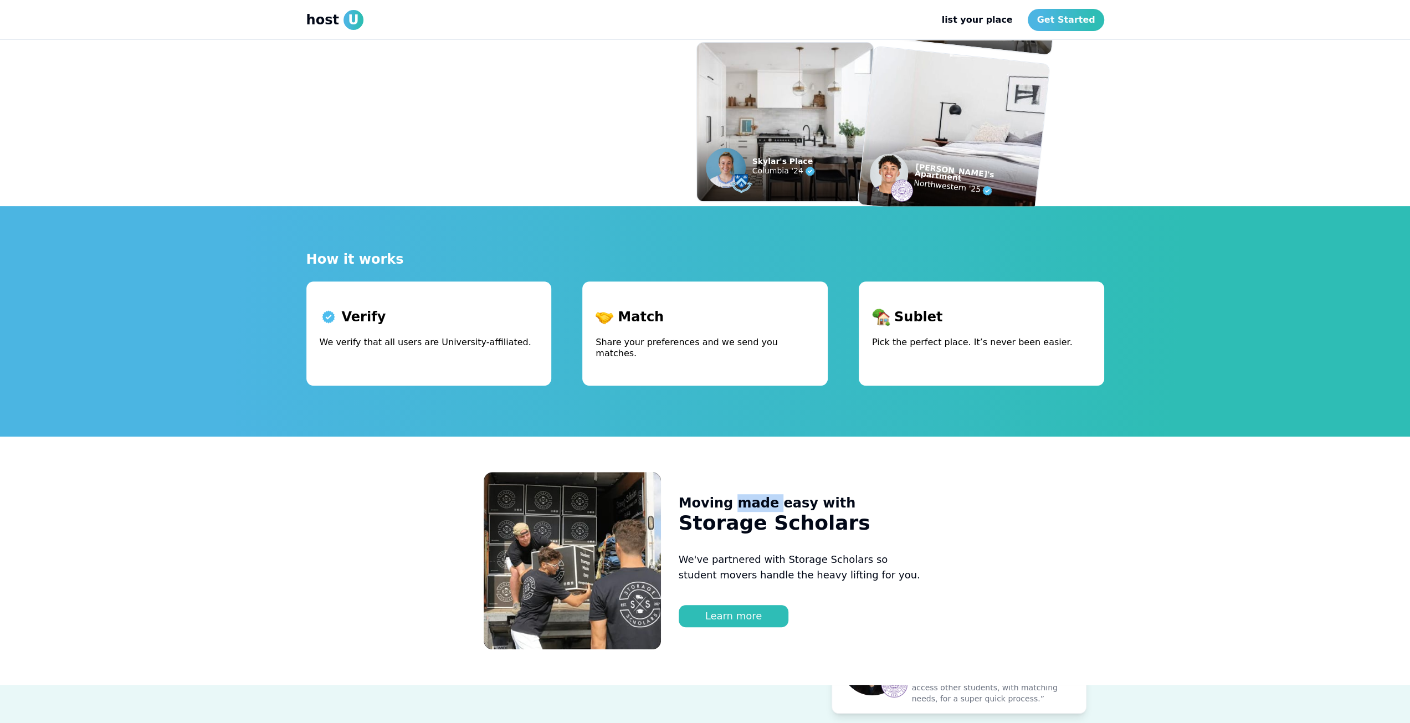
click at [727, 494] on p "Moving made easy with" at bounding box center [767, 503] width 177 height 18
click at [701, 494] on p "Moving made easy with" at bounding box center [767, 503] width 177 height 18
click at [752, 494] on p "Moving made easy with" at bounding box center [767, 503] width 177 height 18
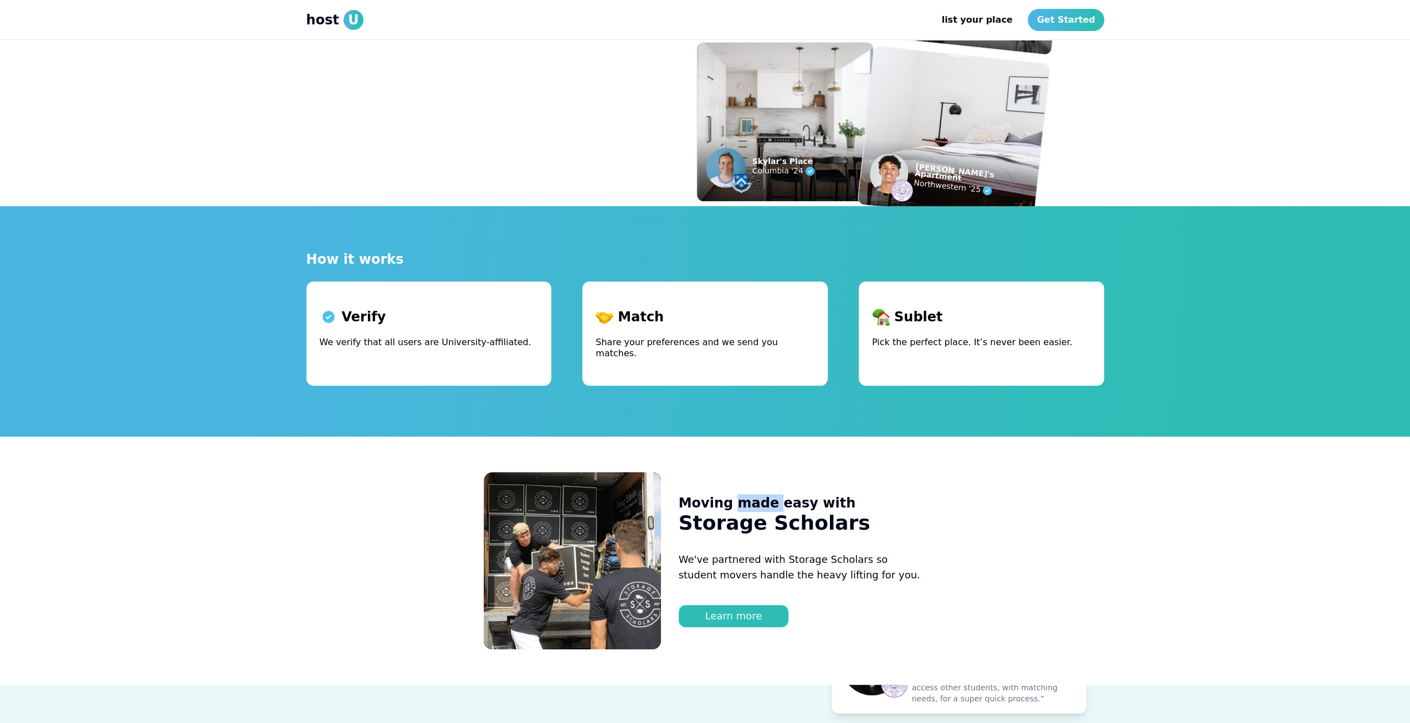
click at [752, 494] on p "Moving made easy with" at bounding box center [767, 503] width 177 height 18
click at [778, 512] on p "Storage Scholars" at bounding box center [775, 523] width 192 height 22
click at [733, 552] on p "We've partnered with Storage Scholars so student movers handle the heavy liftin…" at bounding box center [803, 567] width 248 height 31
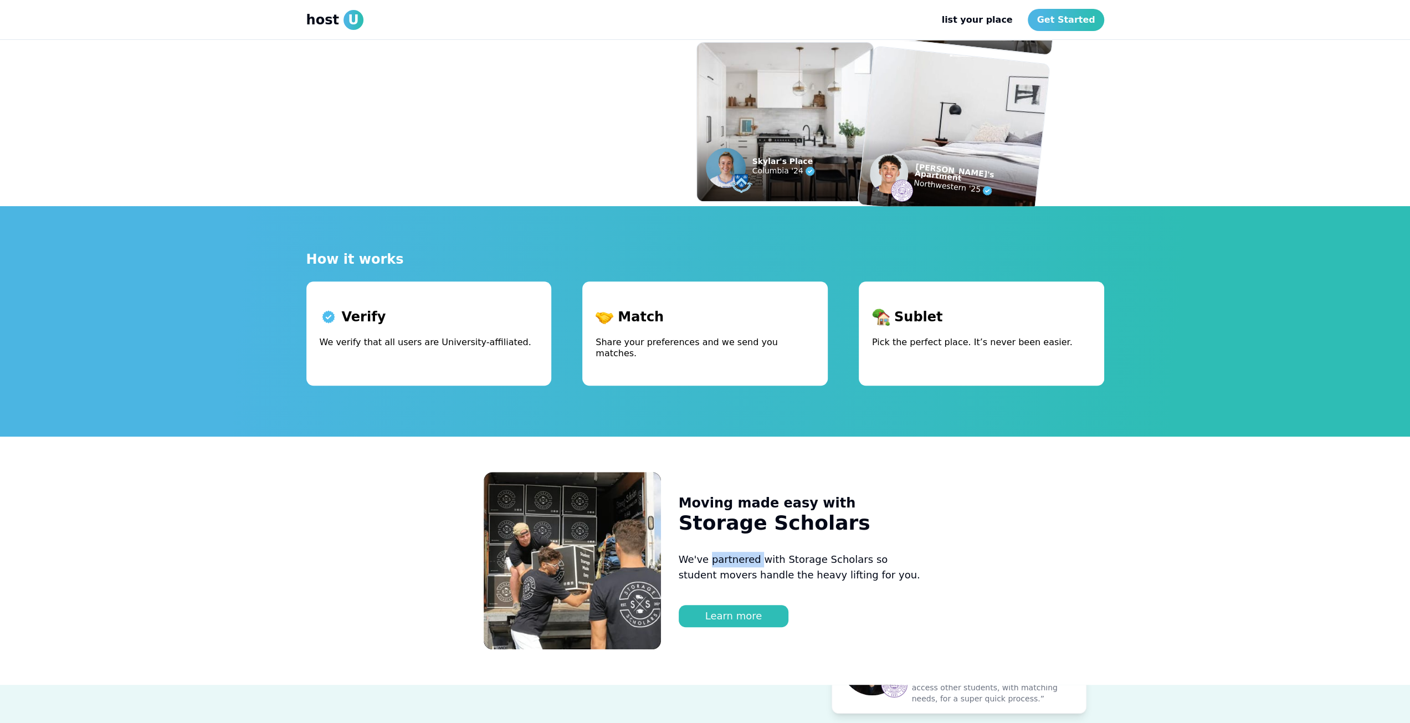
click at [733, 552] on p "We've partnered with Storage Scholars so student movers handle the heavy liftin…" at bounding box center [803, 567] width 248 height 31
click at [725, 567] on p "We've partnered with Storage Scholars so student movers handle the heavy liftin…" at bounding box center [803, 567] width 248 height 31
click at [792, 563] on p "We've partnered with Storage Scholars so student movers handle the heavy liftin…" at bounding box center [803, 567] width 248 height 31
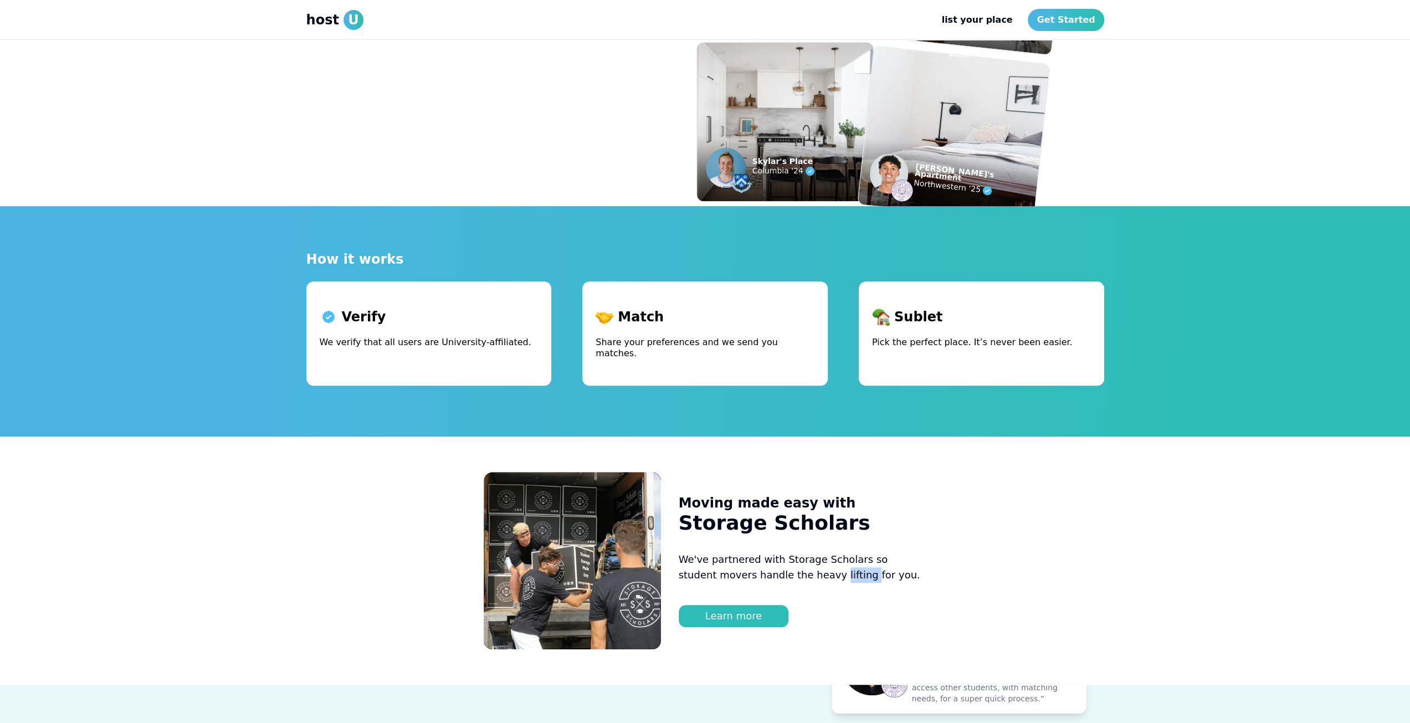
click at [792, 563] on p "We've partnered with Storage Scholars so student movers handle the heavy liftin…" at bounding box center [803, 567] width 248 height 31
click at [790, 552] on p "We've partnered with Storage Scholars so student movers handle the heavy liftin…" at bounding box center [803, 567] width 248 height 31
click at [819, 552] on p "We've partnered with Storage Scholars so student movers handle the heavy liftin…" at bounding box center [803, 567] width 248 height 31
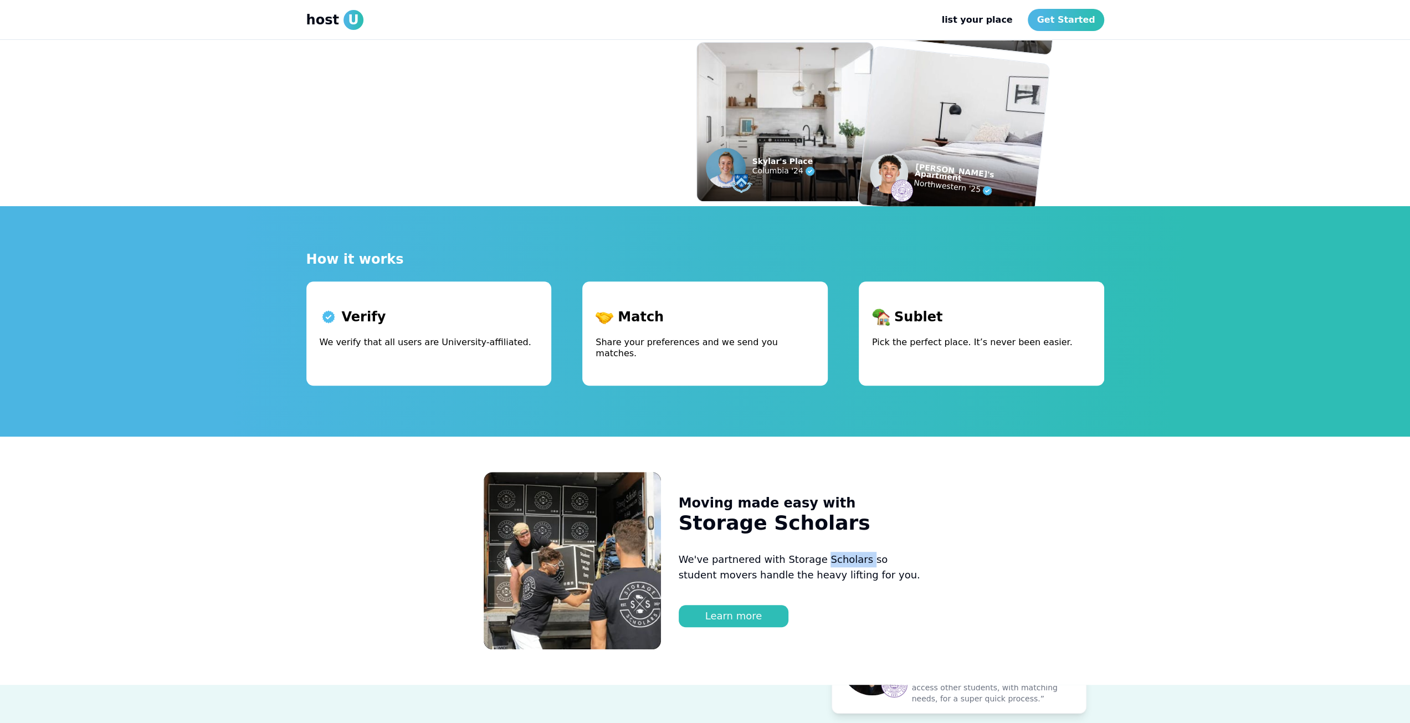
click at [819, 552] on p "We've partnered with Storage Scholars so student movers handle the heavy liftin…" at bounding box center [803, 567] width 248 height 31
click at [831, 552] on p "We've partnered with Storage Scholars so student movers handle the heavy liftin…" at bounding box center [803, 567] width 248 height 31
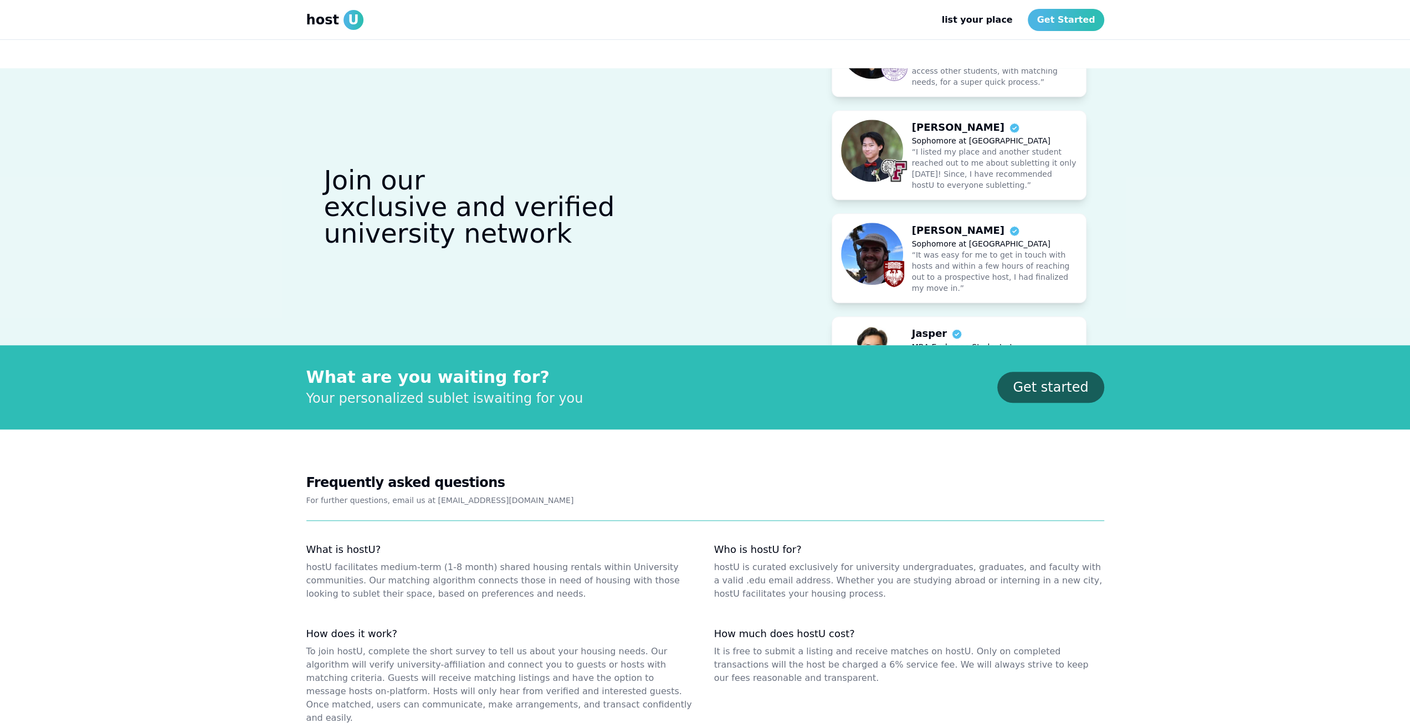
scroll to position [1052, 0]
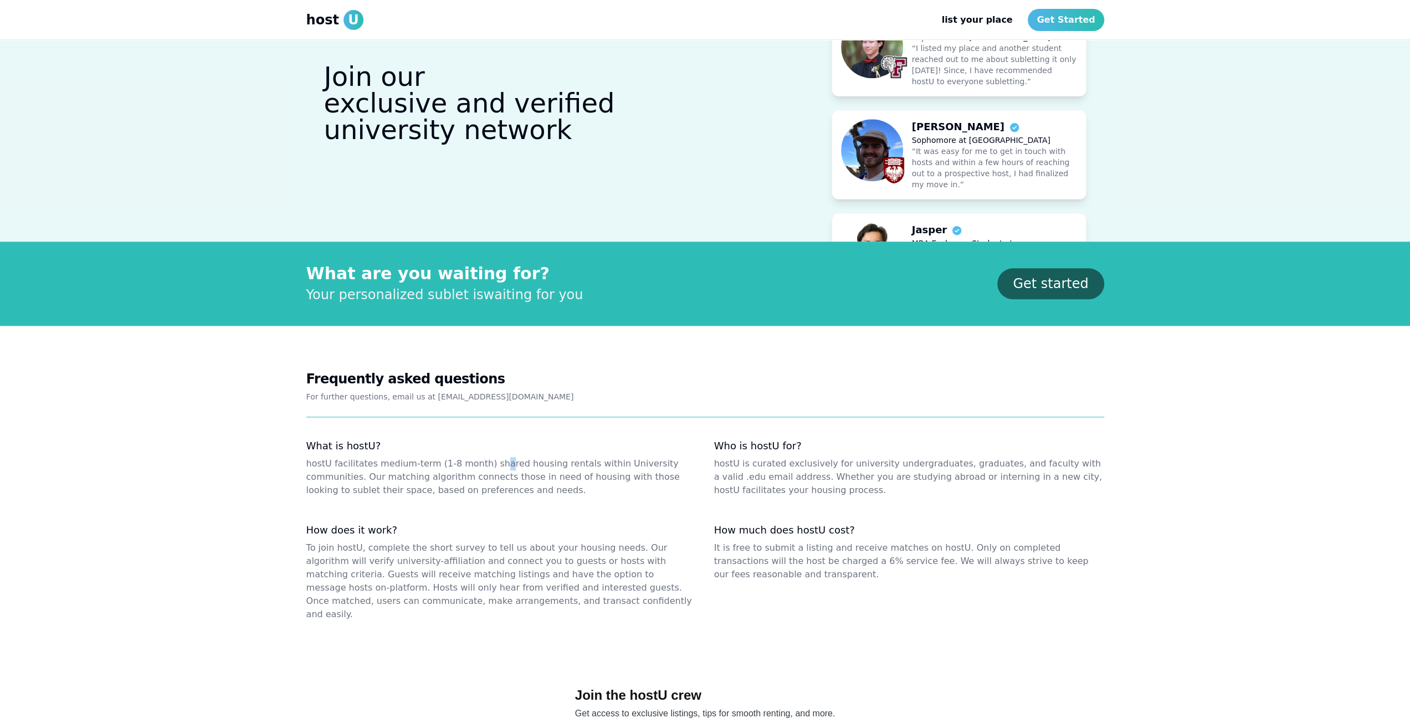
click at [487, 457] on dd "hostU facilitates medium-term (1-8 month) shared housing rentals within Univers…" at bounding box center [501, 477] width 390 height 40
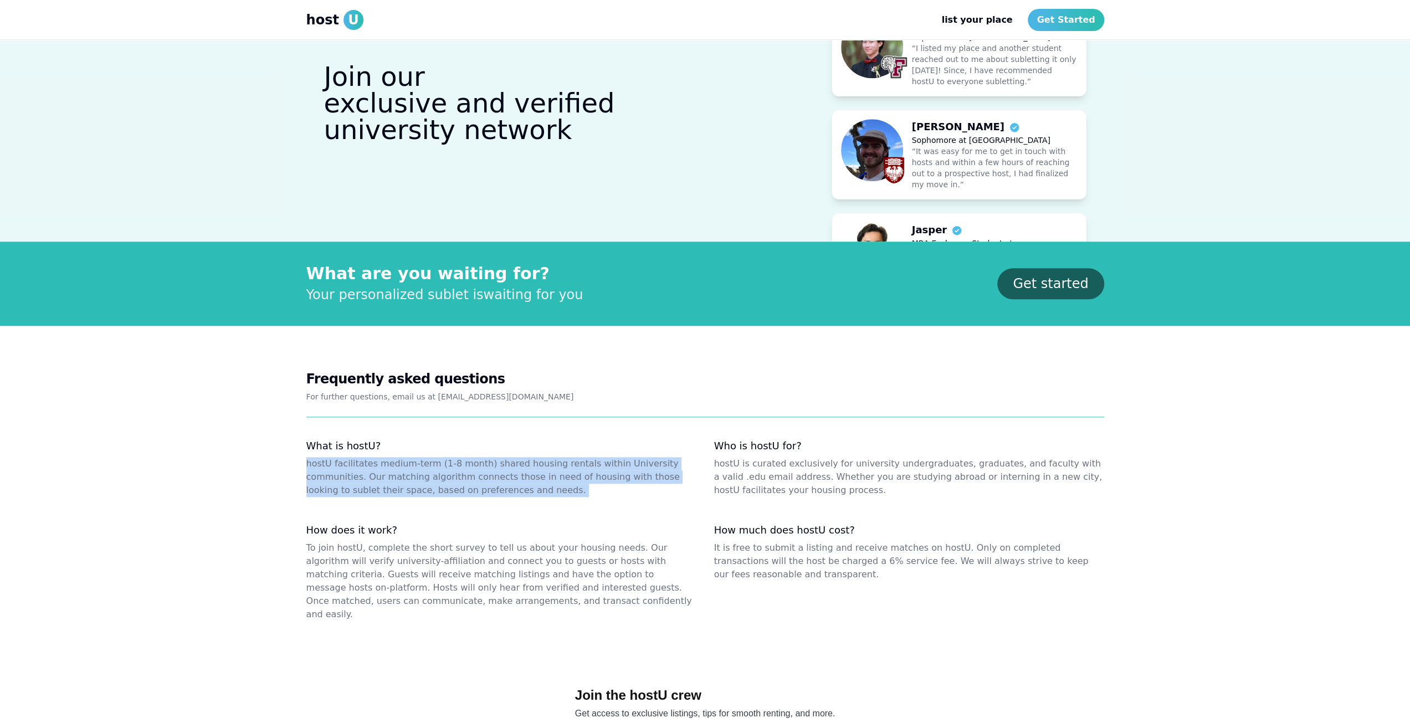
click at [487, 457] on dd "hostU facilitates medium-term (1-8 month) shared housing rentals within Univers…" at bounding box center [501, 477] width 390 height 40
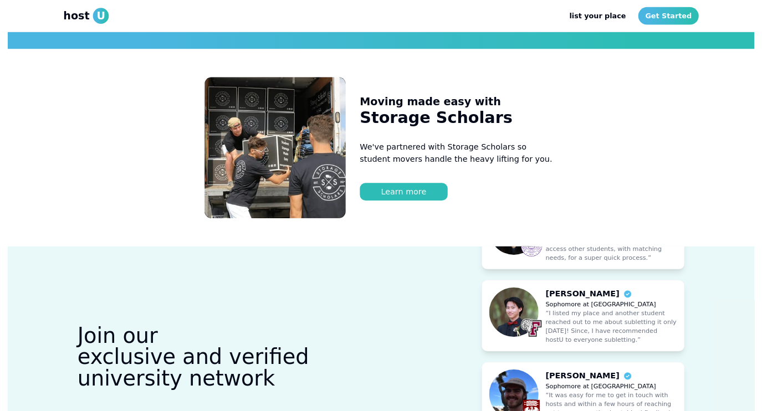
scroll to position [580, 0]
